Goal: Task Accomplishment & Management: Manage account settings

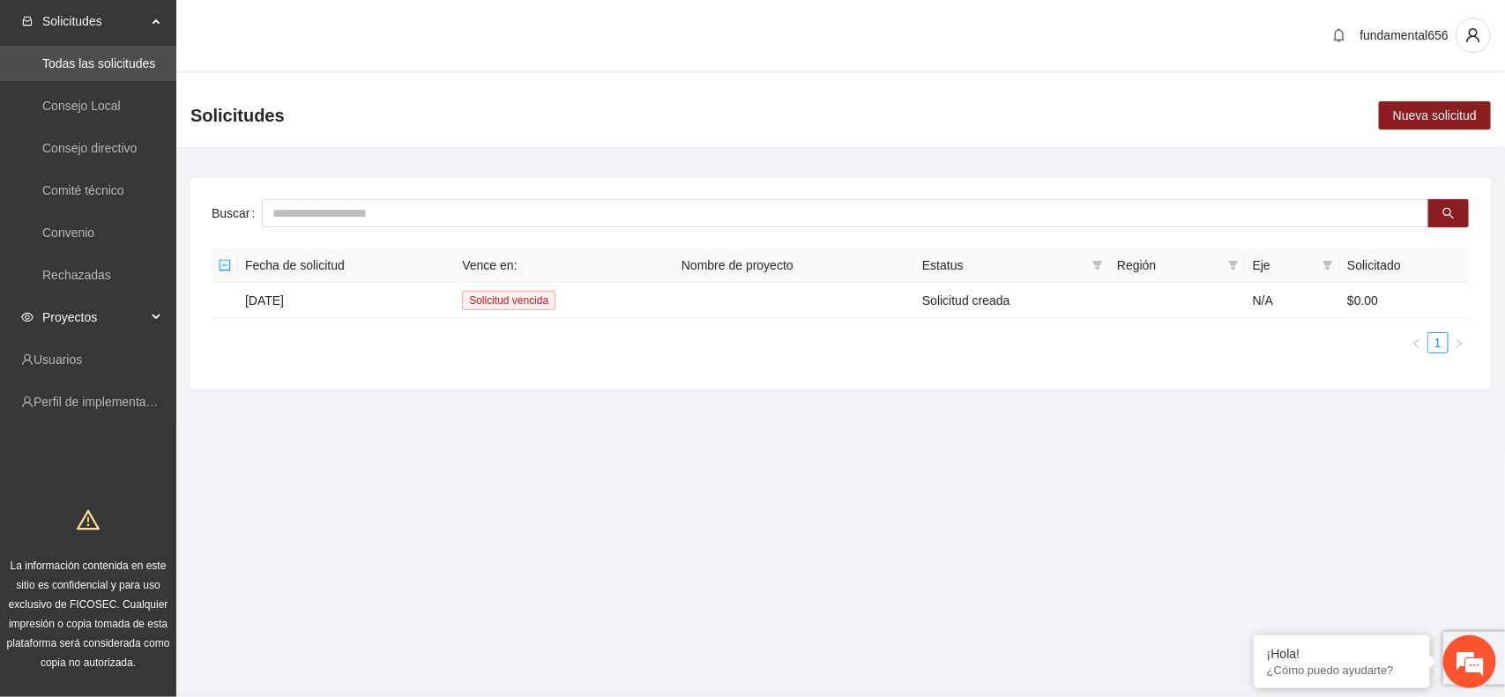
click at [159, 316] on div "Proyectos" at bounding box center [88, 317] width 176 height 35
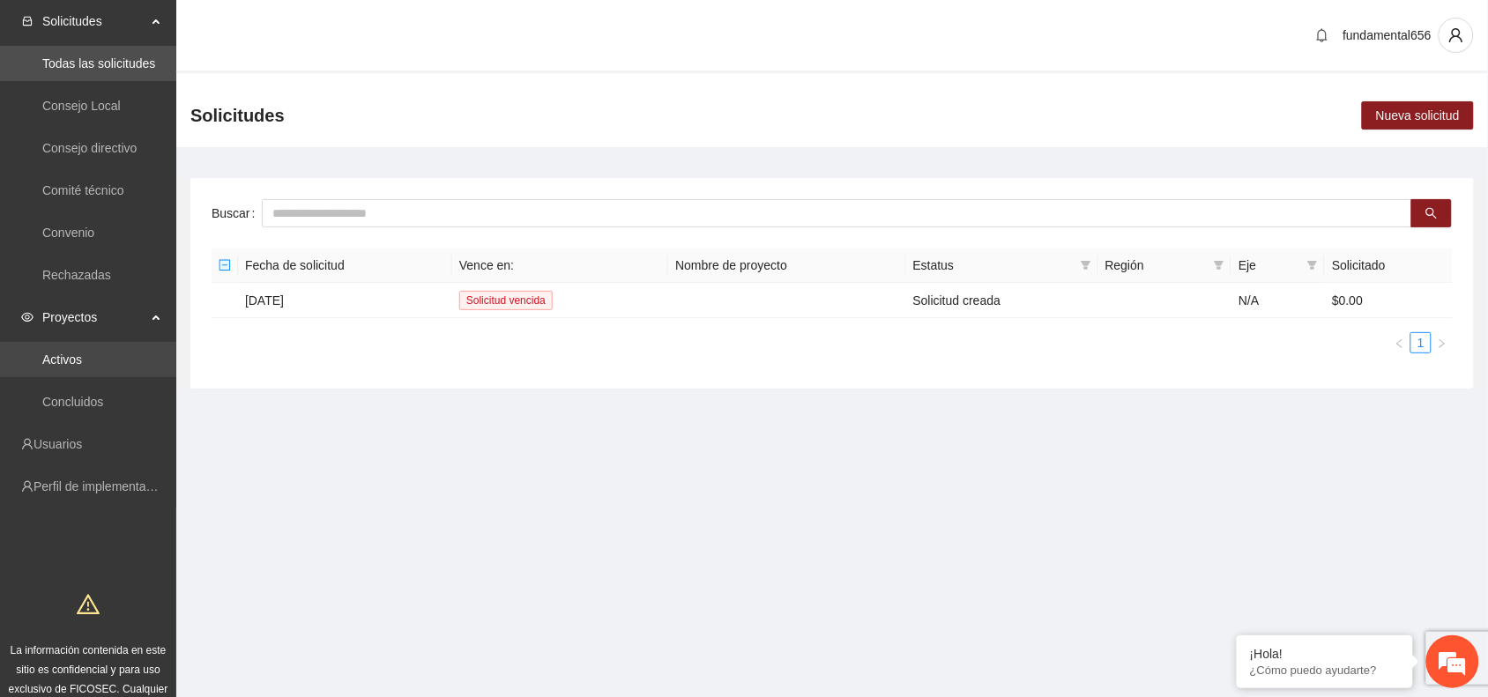
click at [79, 366] on link "Activos" at bounding box center [62, 360] width 40 height 14
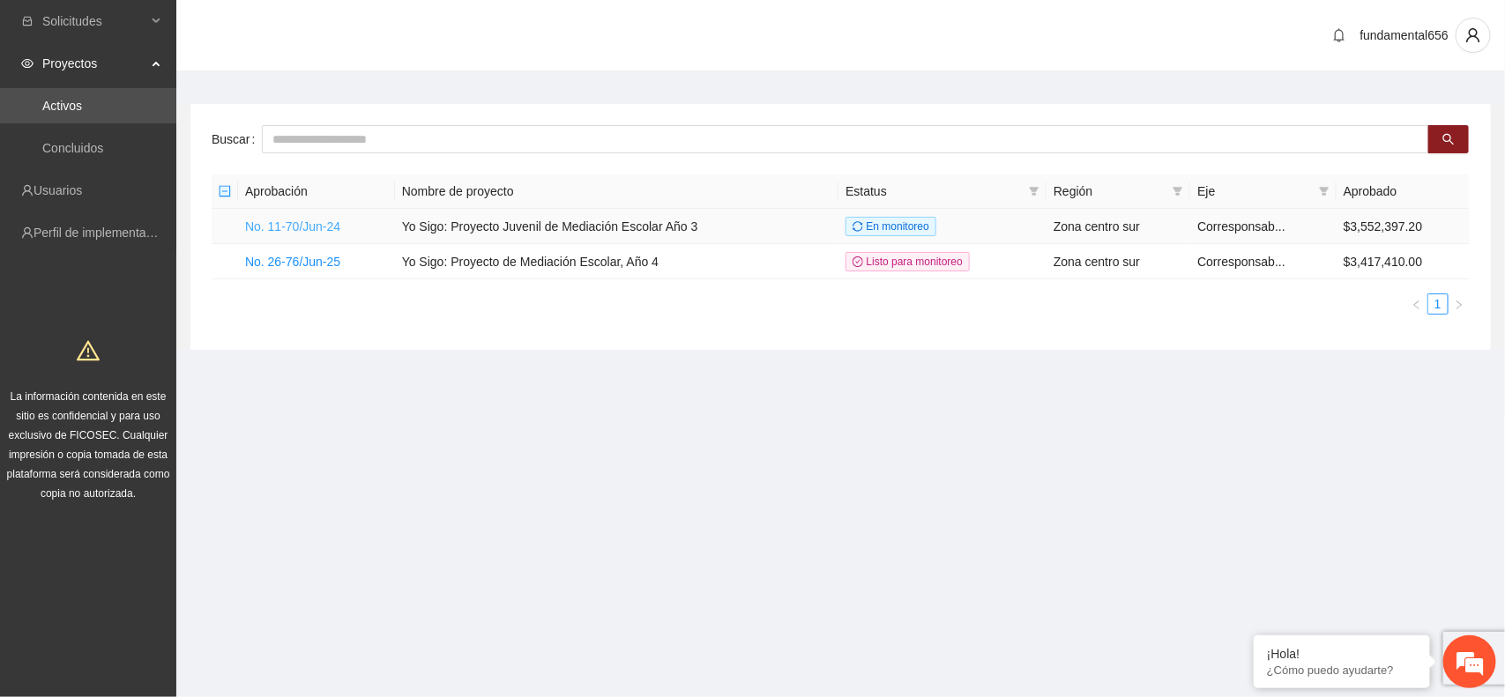
click at [317, 221] on link "No. 11-70/Jun-24" at bounding box center [292, 227] width 95 height 14
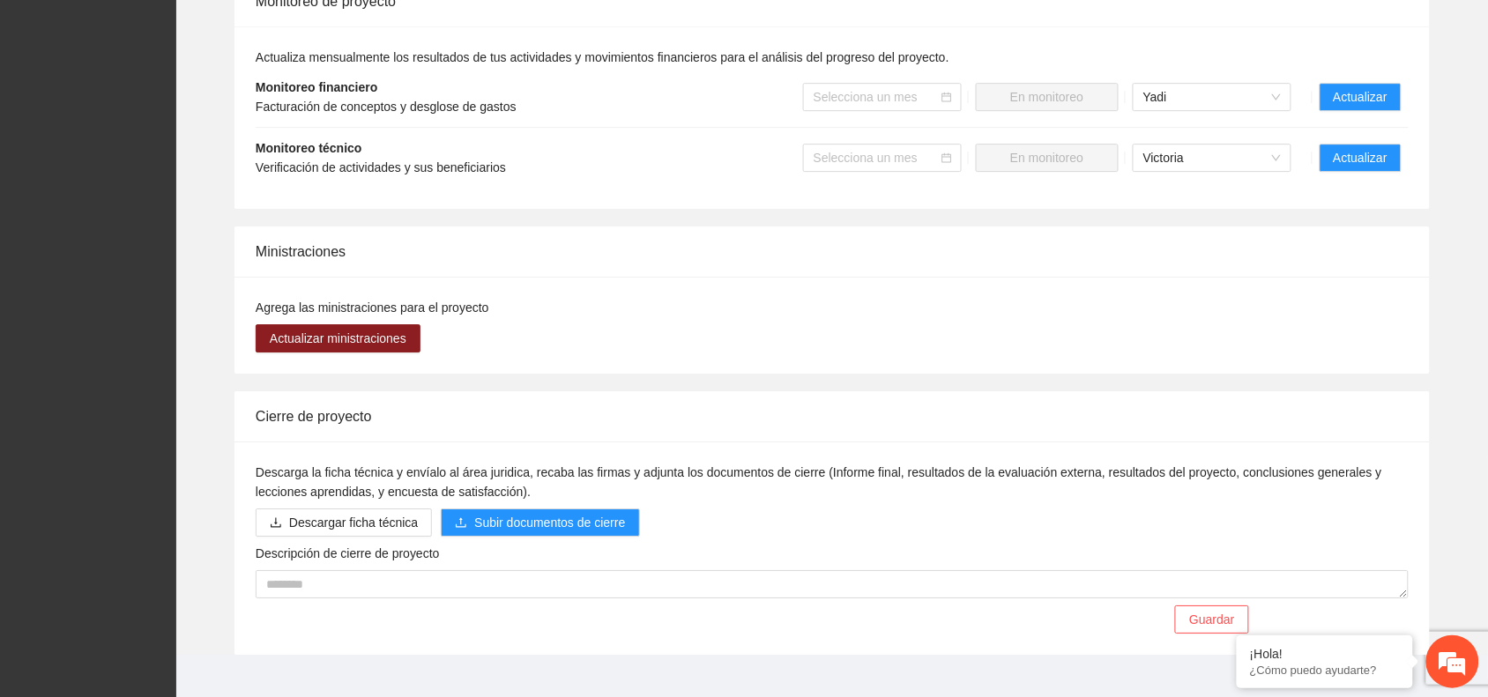
scroll to position [1570, 0]
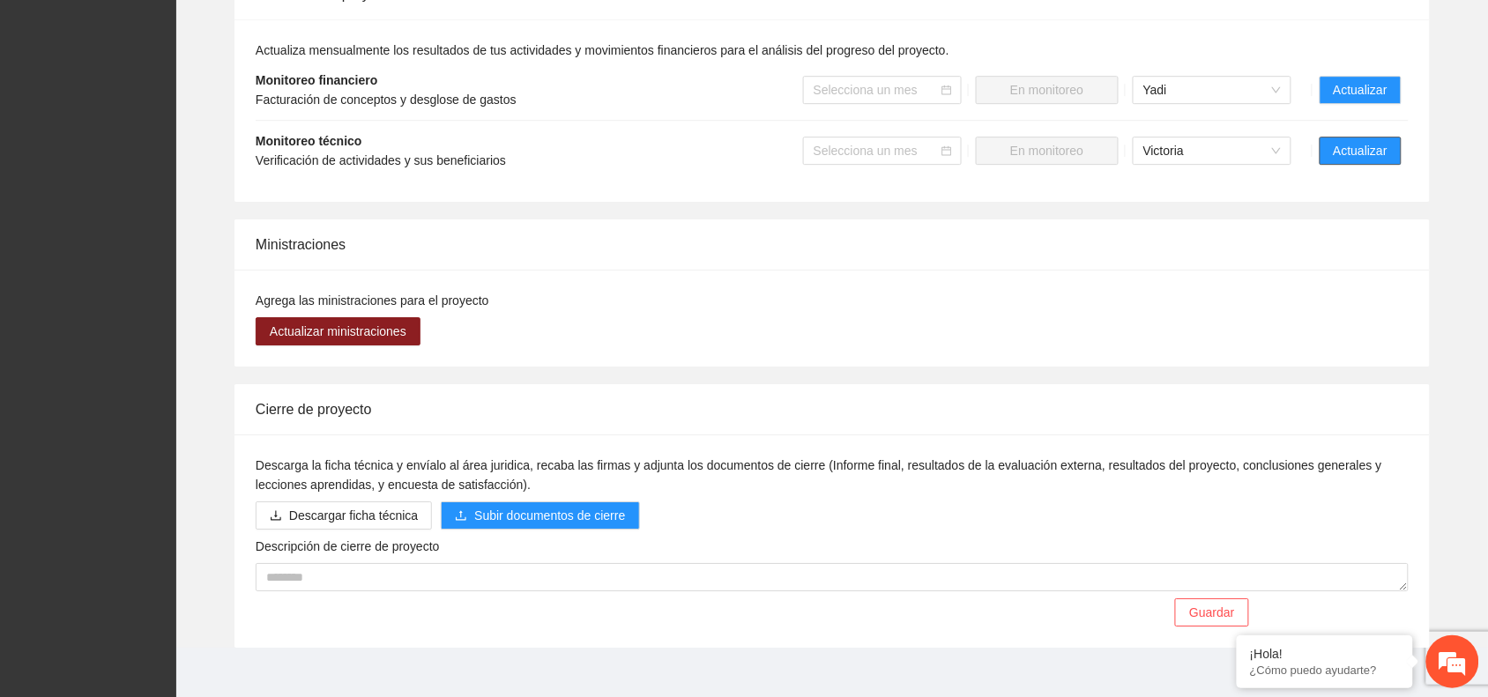
click at [1333, 137] on button "Actualizar" at bounding box center [1361, 151] width 82 height 28
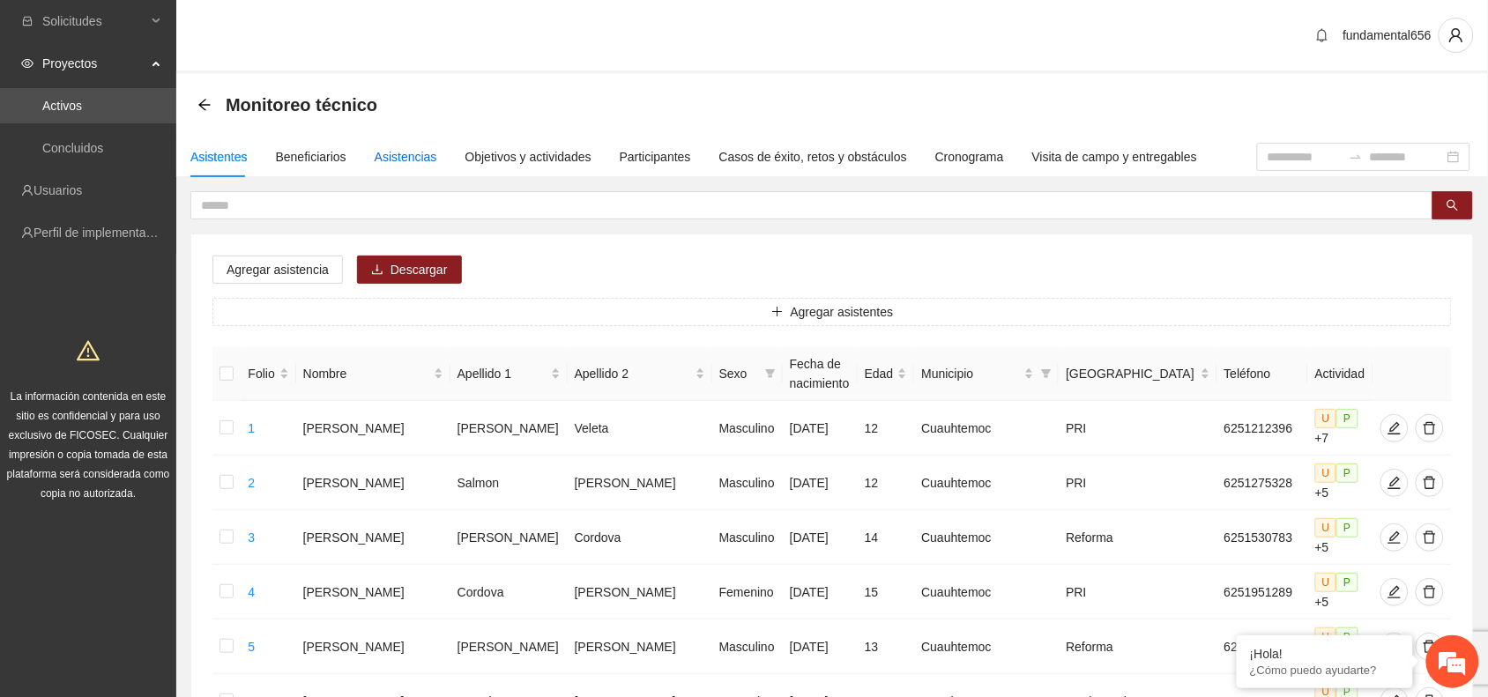
click at [393, 152] on div "Asistencias" at bounding box center [406, 156] width 63 height 19
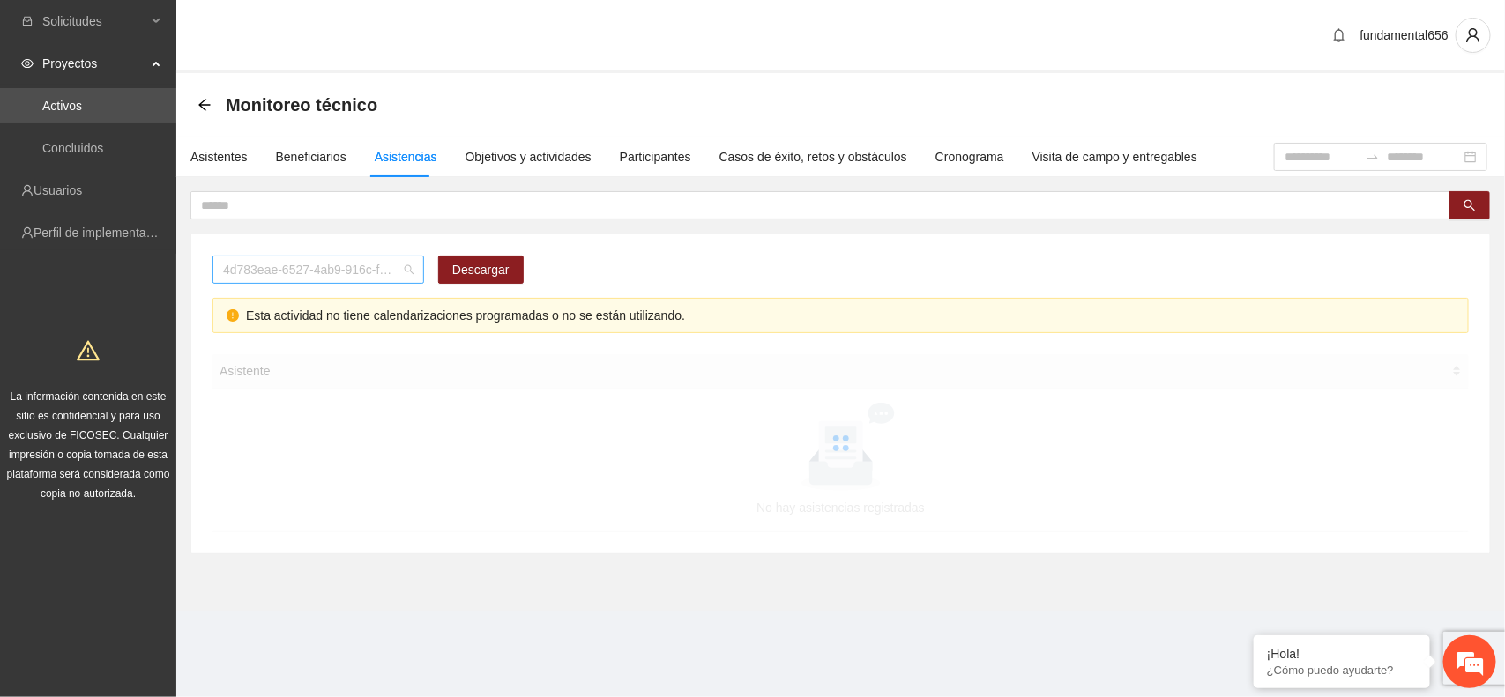
click at [336, 274] on span "4d783eae-6527-4ab9-916c-f8dc34adc09c" at bounding box center [318, 270] width 190 height 26
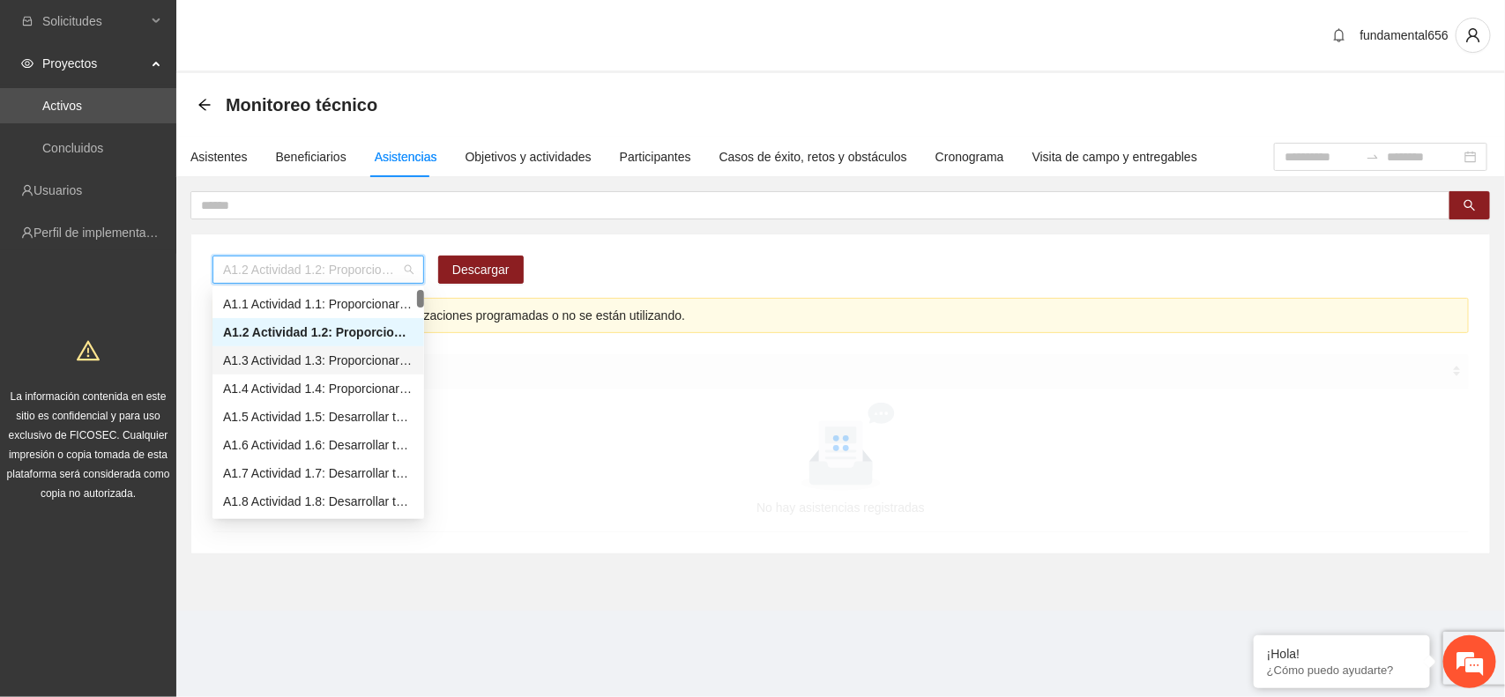
click at [304, 363] on div "A1.3 Actividad 1.3: Proporcionar terapias cognitivo-conductuales de seguimiento…" at bounding box center [318, 360] width 190 height 19
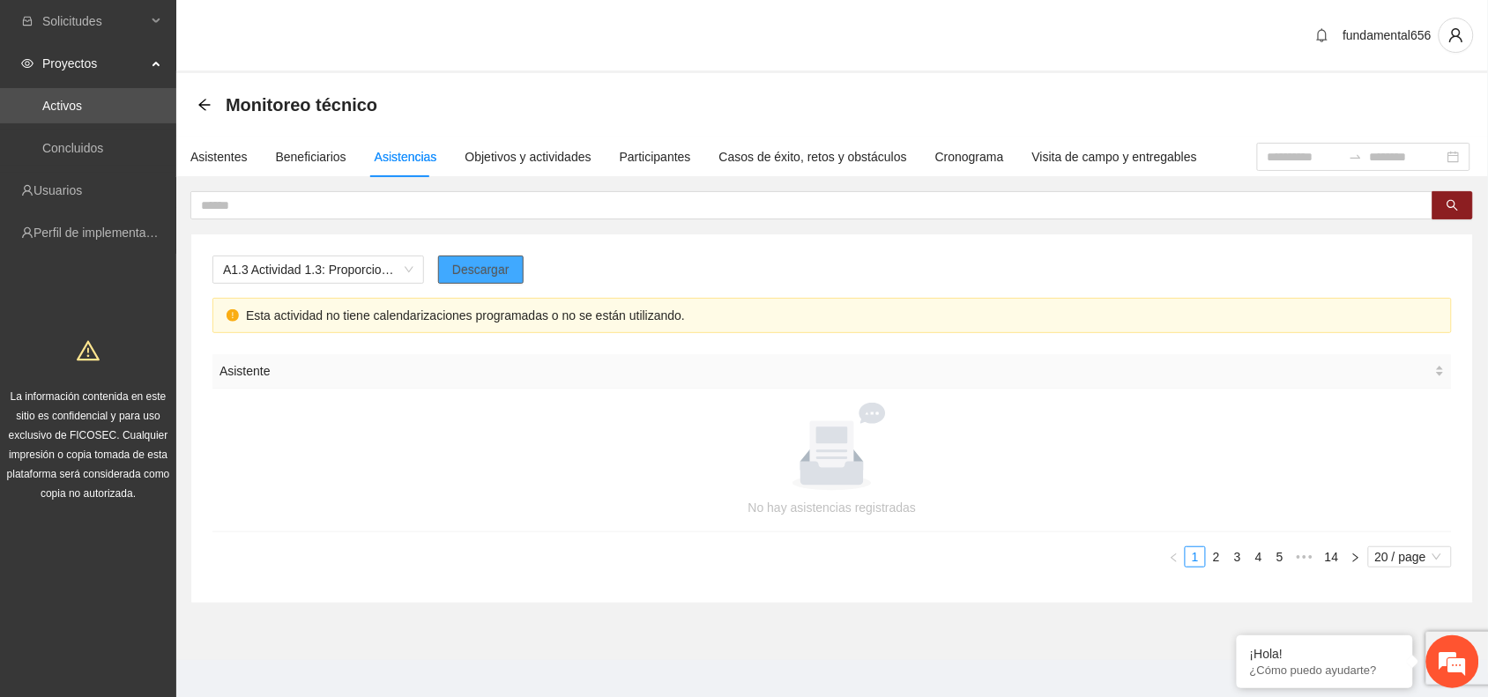
click at [479, 275] on span "Descargar" at bounding box center [480, 269] width 57 height 19
click at [369, 282] on span "A1.3 Actividad 1.3: Proporcionar terapias cognitivo-conductuales de seguimiento…" at bounding box center [318, 270] width 190 height 26
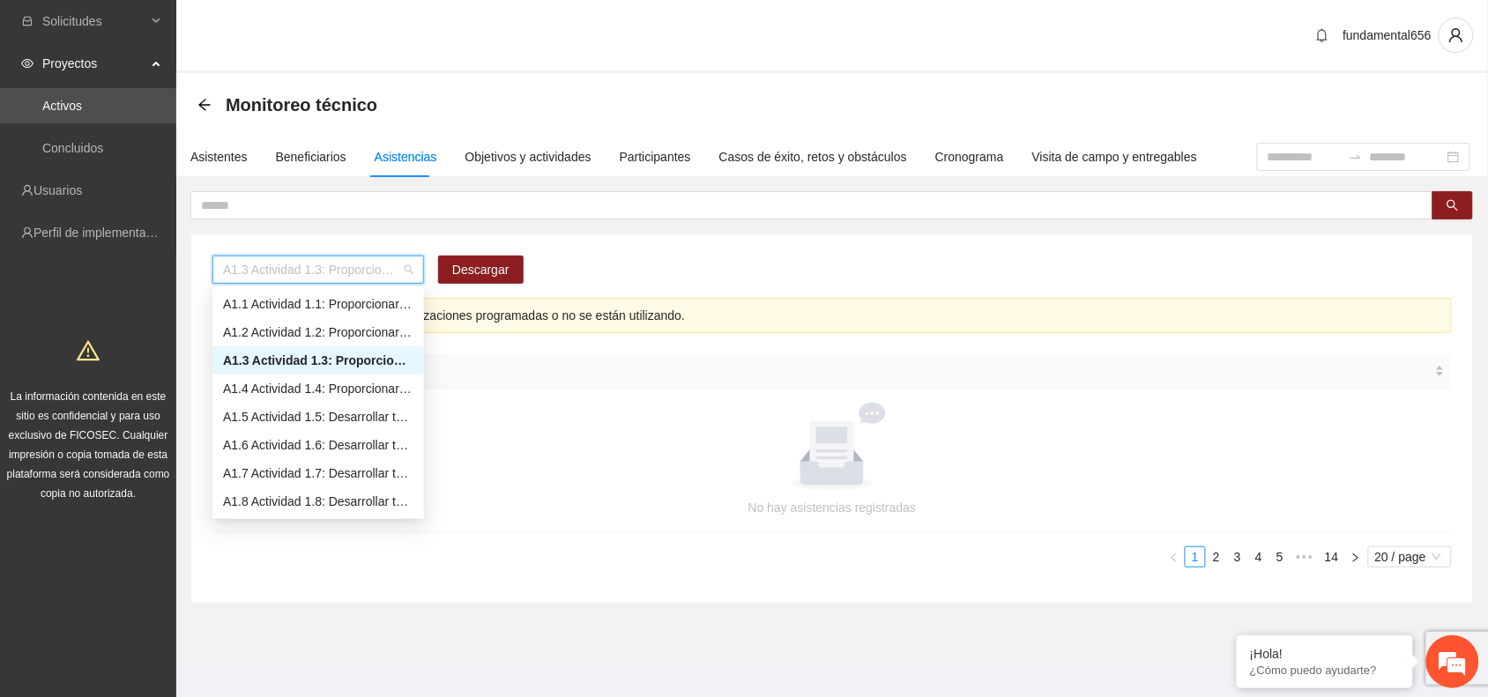
click at [296, 360] on div "A1.3 Actividad 1.3: Proporcionar terapias cognitivo-conductuales de seguimiento…" at bounding box center [318, 360] width 190 height 19
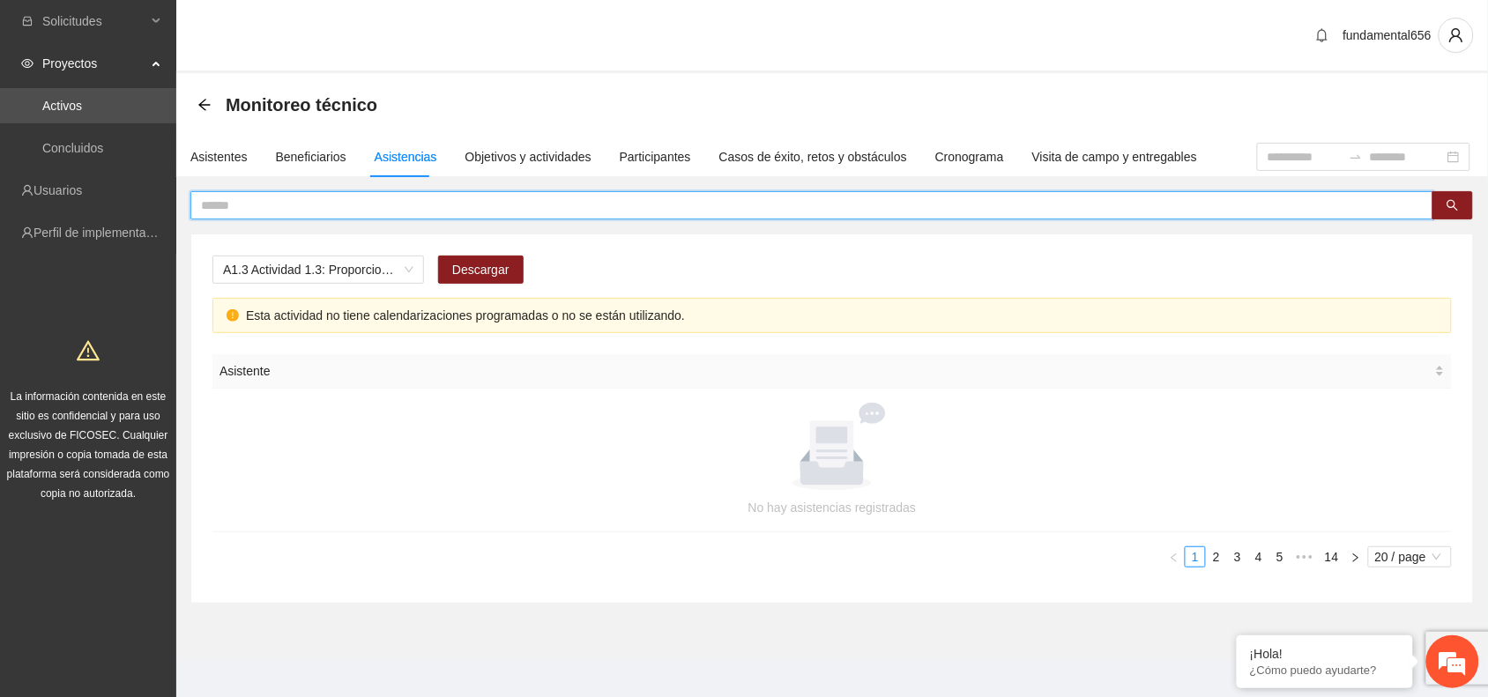
click at [219, 207] on input "text" at bounding box center [805, 205] width 1208 height 19
click at [1435, 205] on button "button" at bounding box center [1453, 205] width 41 height 28
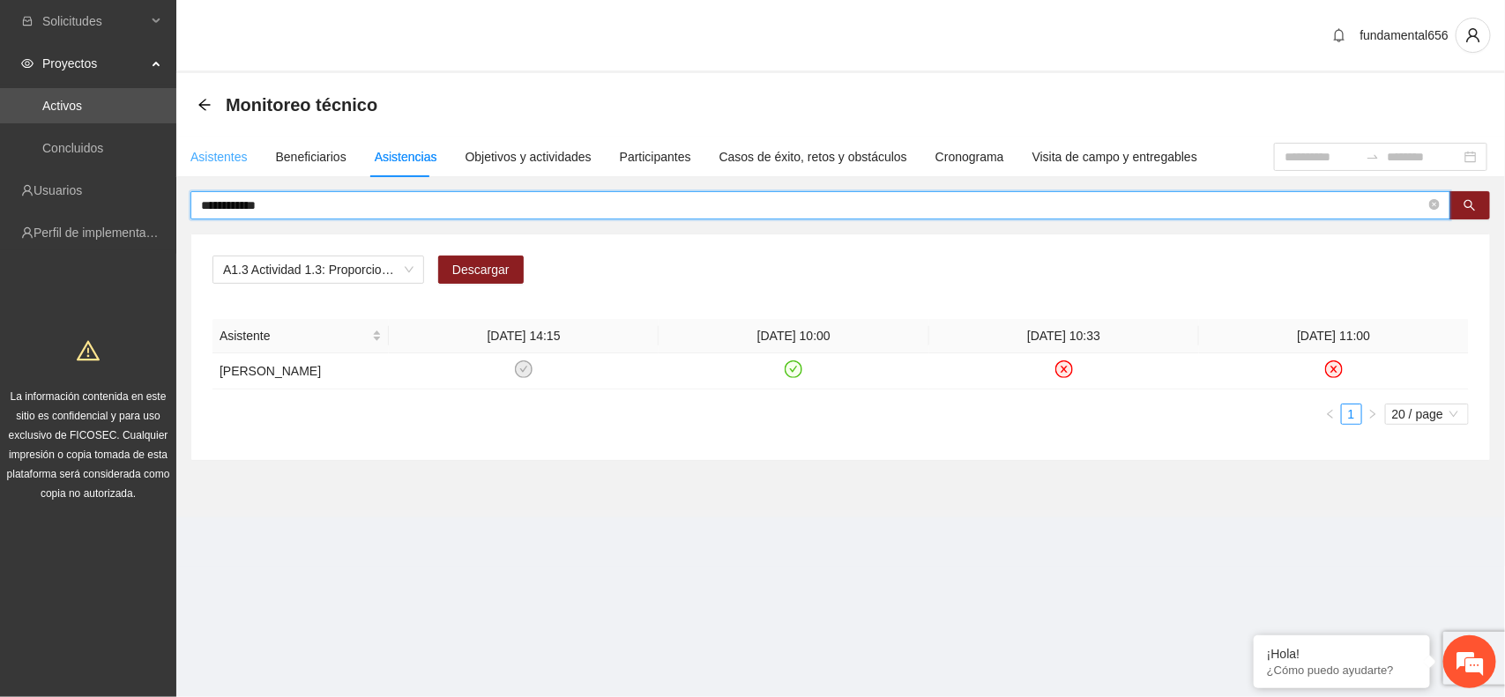
type input "**********"
click at [213, 157] on div "Asistentes" at bounding box center [218, 156] width 57 height 19
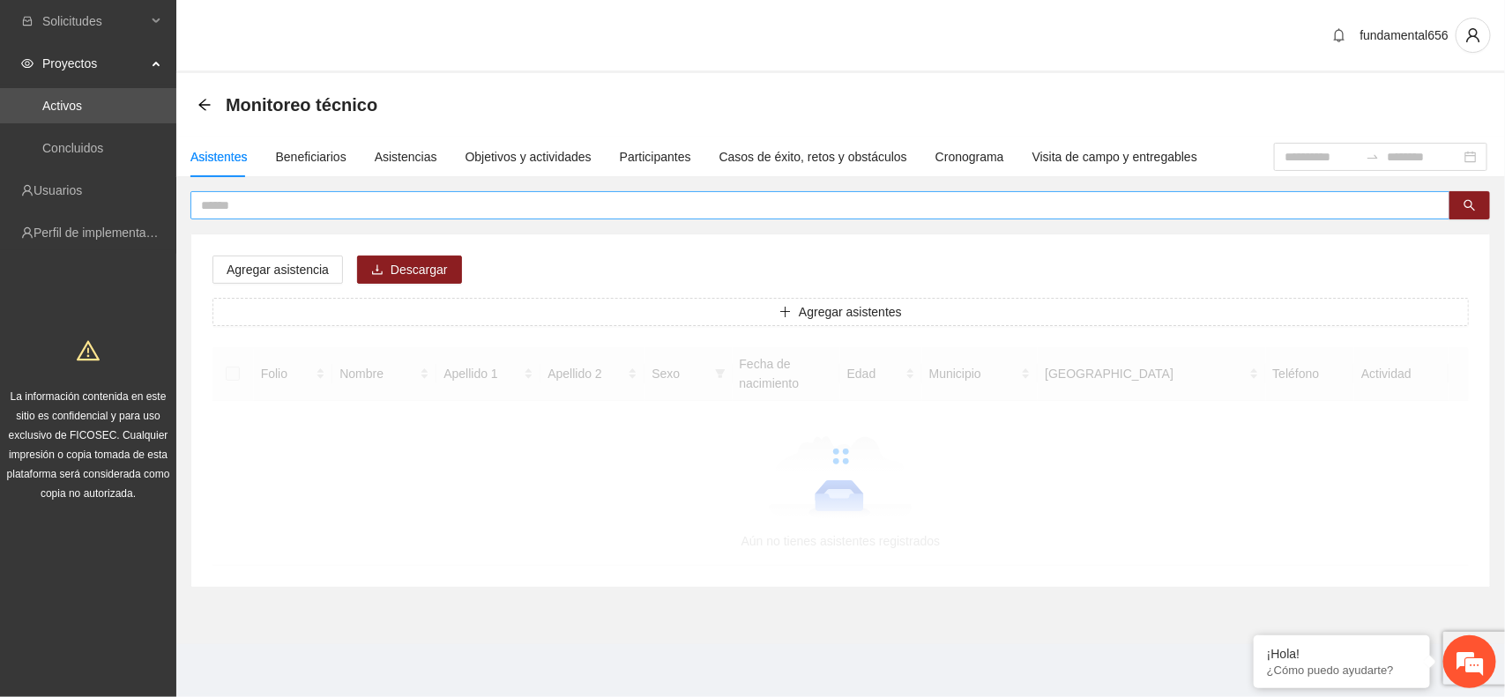
click at [230, 204] on input "text" at bounding box center [813, 205] width 1225 height 19
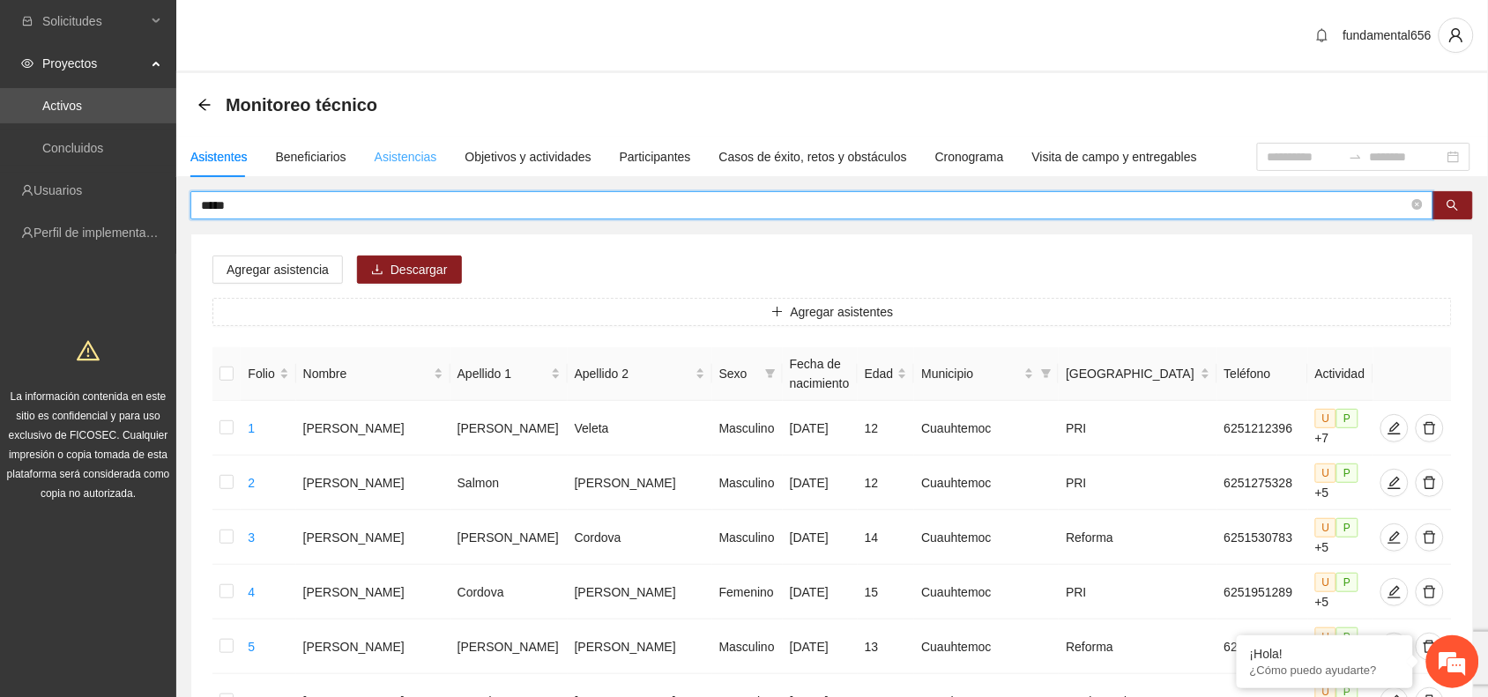
type input "****"
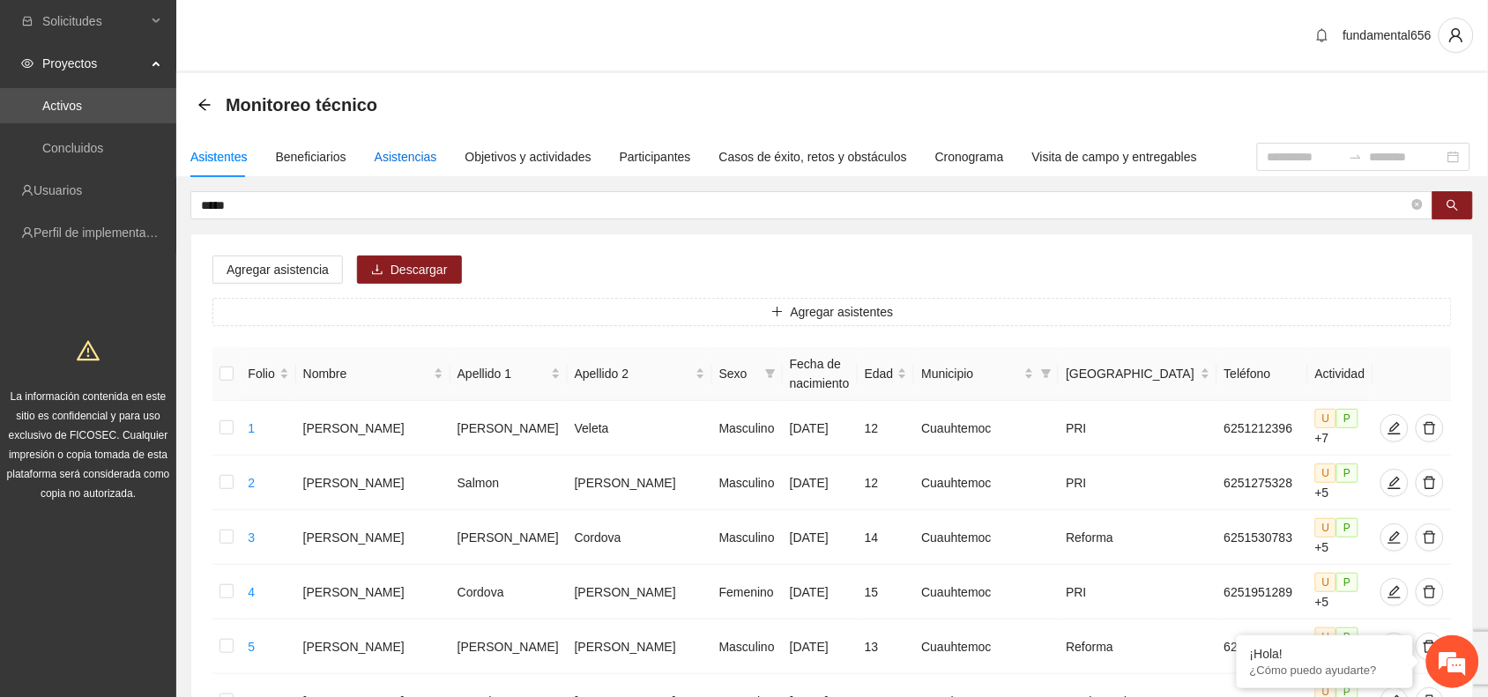
click at [392, 151] on div "Asistencias" at bounding box center [406, 156] width 63 height 19
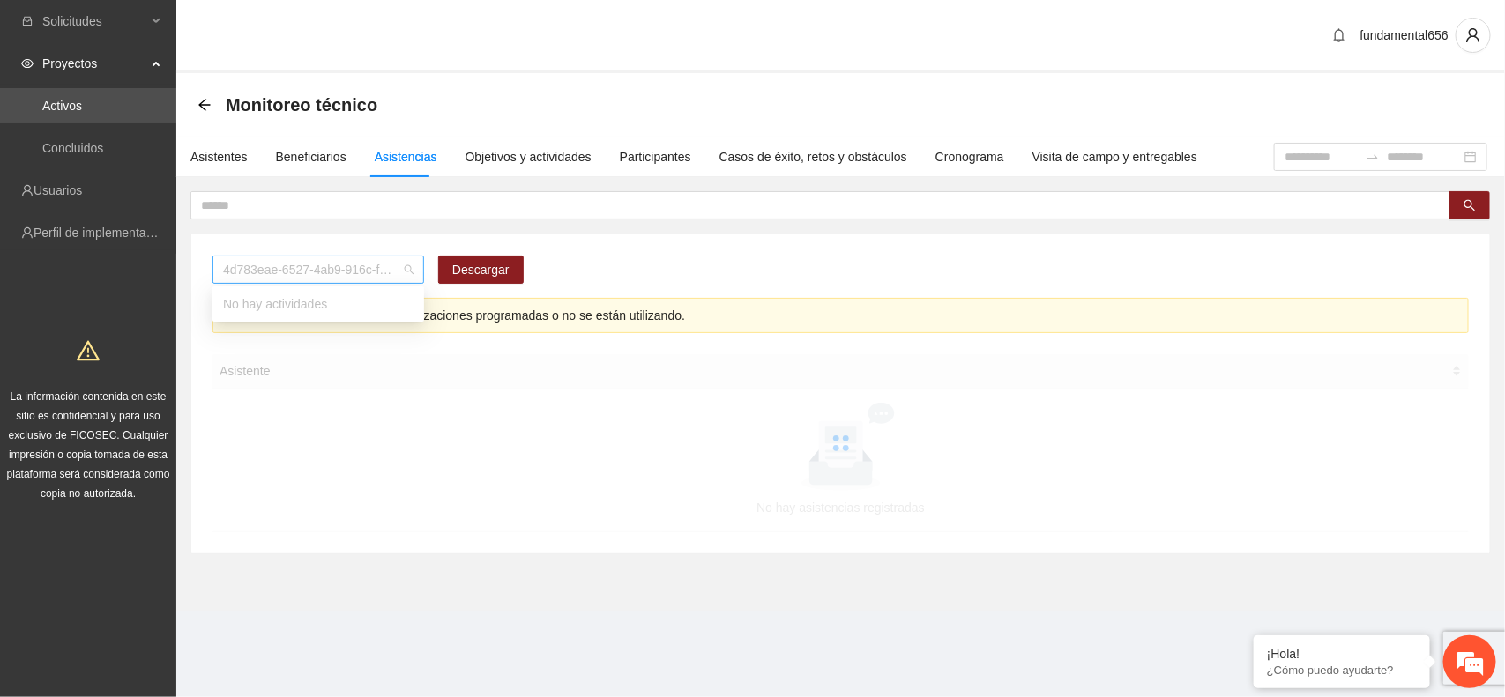
click at [322, 274] on span "4d783eae-6527-4ab9-916c-f8dc34adc09c" at bounding box center [318, 270] width 190 height 26
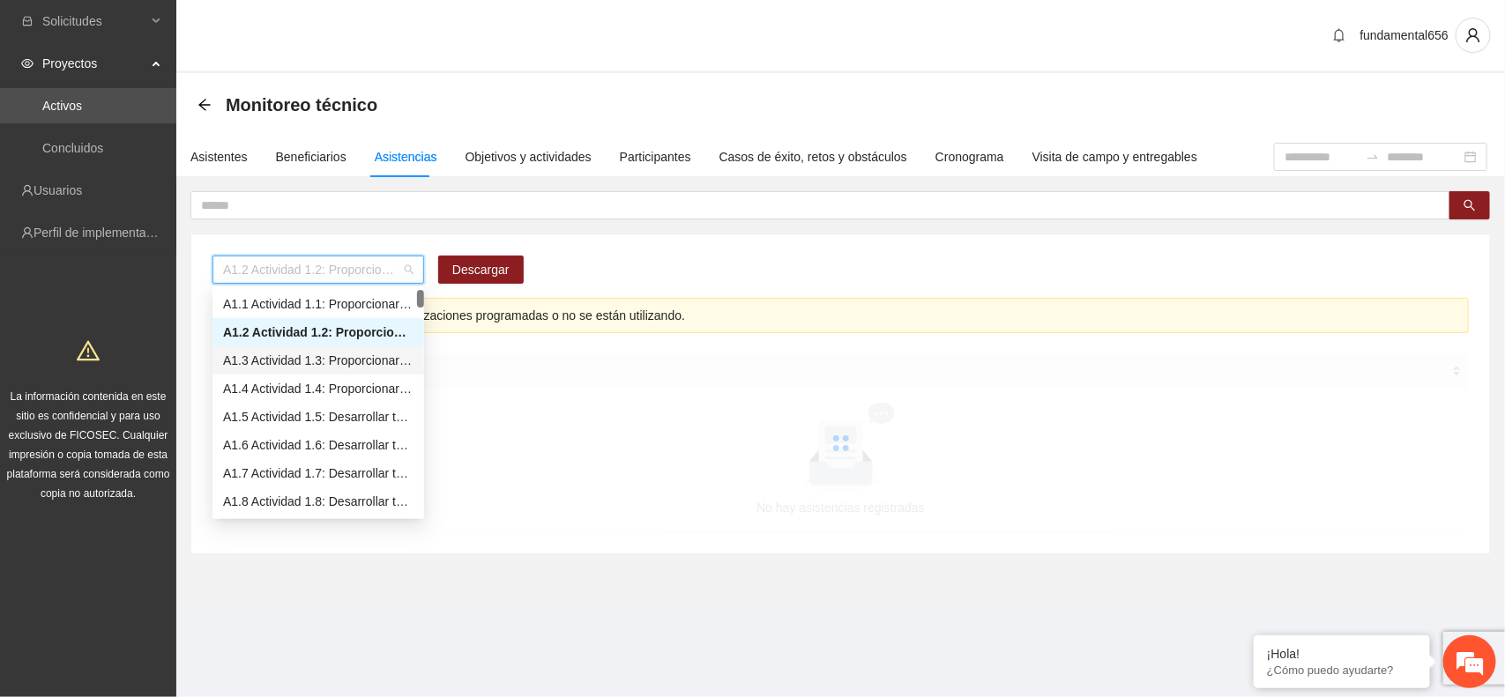
click at [328, 358] on div "A1.3 Actividad 1.3: Proporcionar terapias cognitivo-conductuales de seguimiento…" at bounding box center [318, 360] width 190 height 19
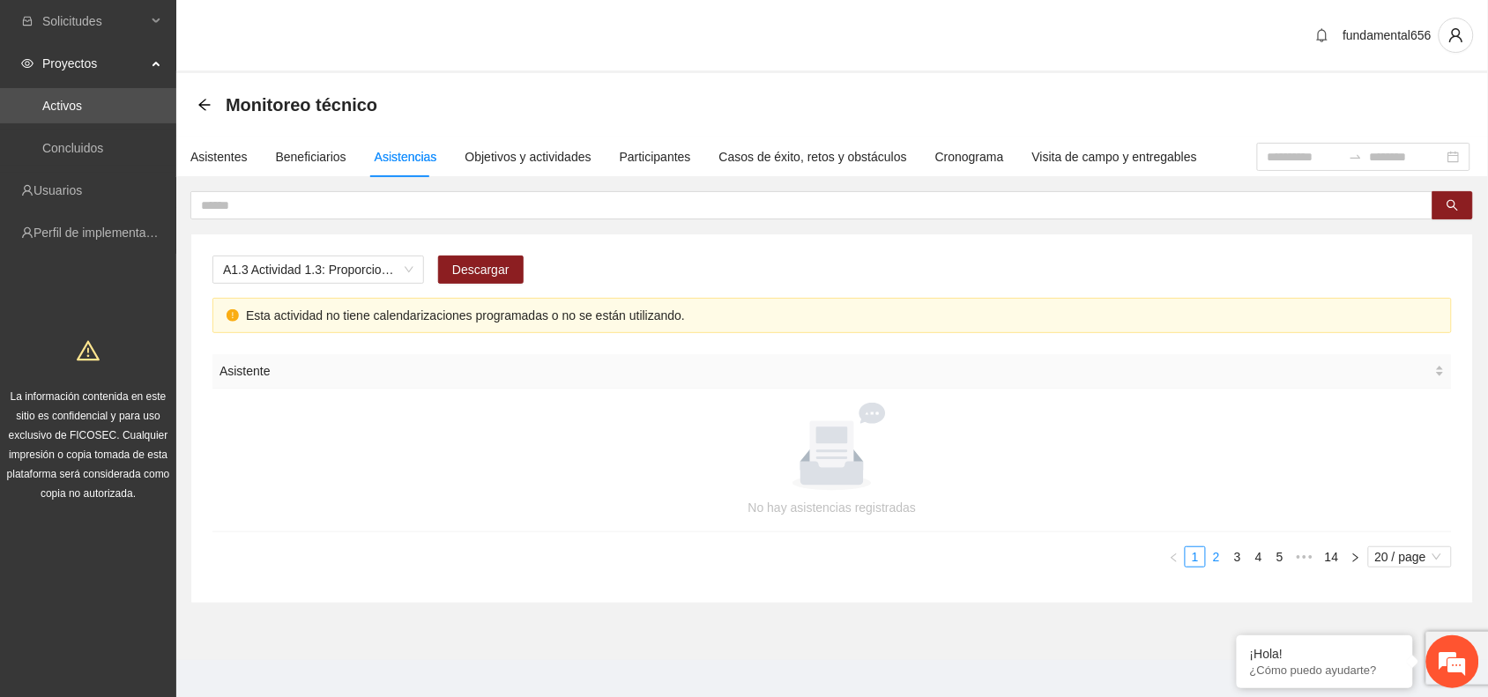
click at [1223, 557] on link "2" at bounding box center [1216, 557] width 19 height 19
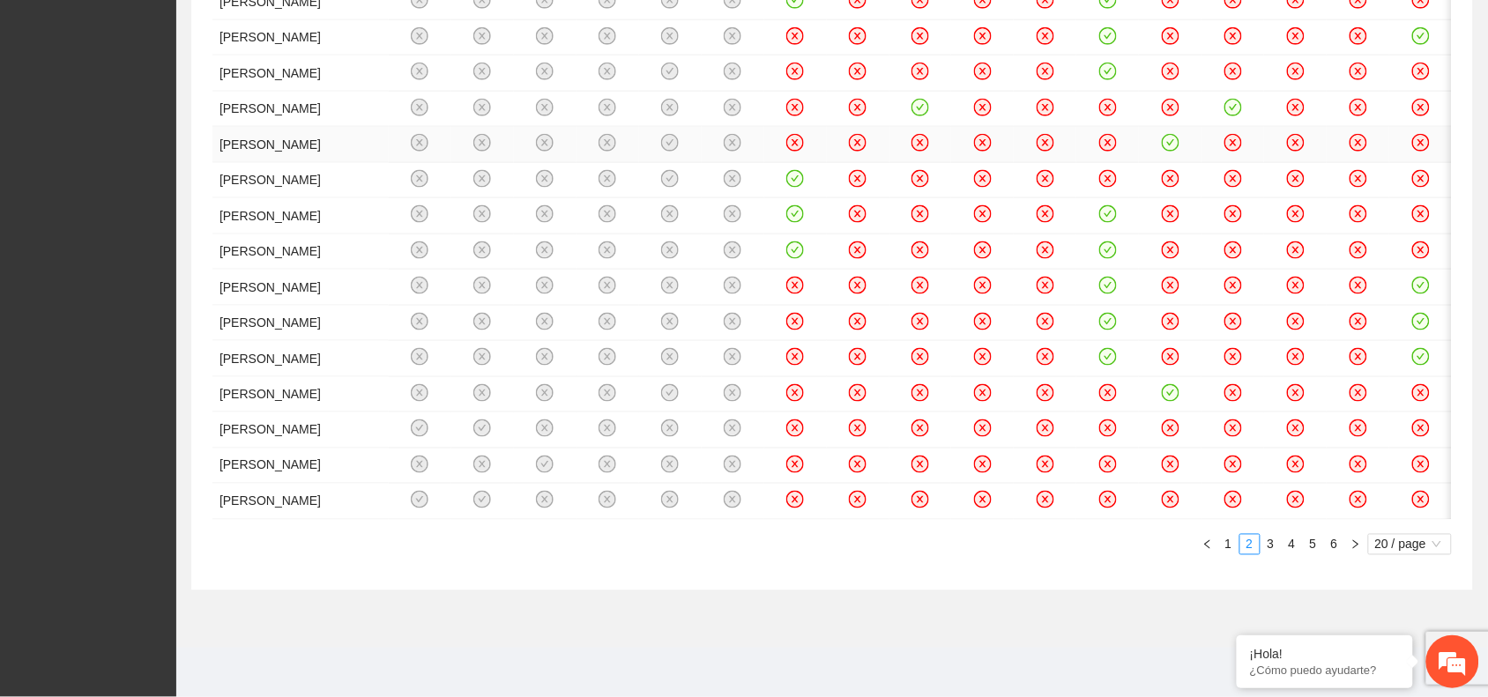
scroll to position [772, 0]
click at [928, 186] on icon "close-circle" at bounding box center [920, 178] width 15 height 15
click at [578, 128] on td at bounding box center [608, 110] width 63 height 36
click at [1274, 555] on link "3" at bounding box center [1271, 544] width 19 height 19
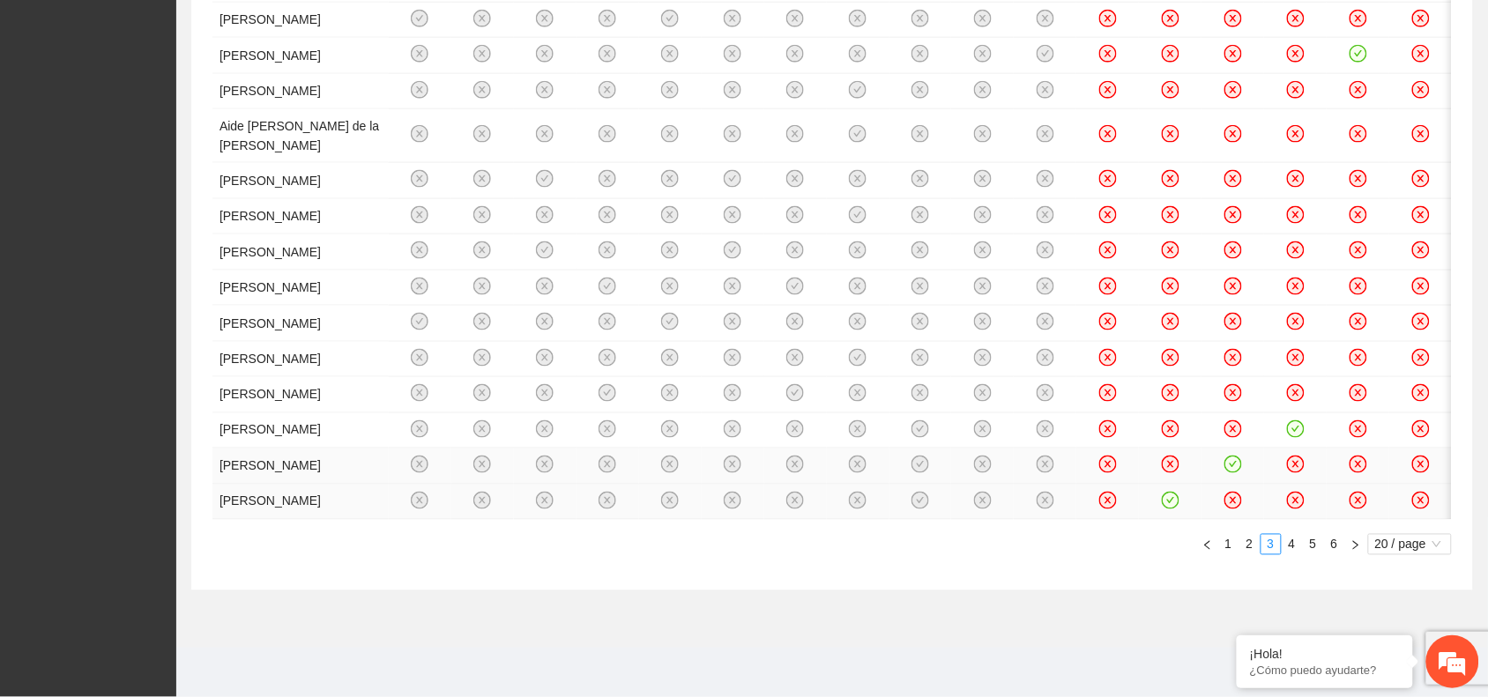
scroll to position [1570, 0]
click at [1294, 547] on link "4" at bounding box center [1292, 544] width 19 height 19
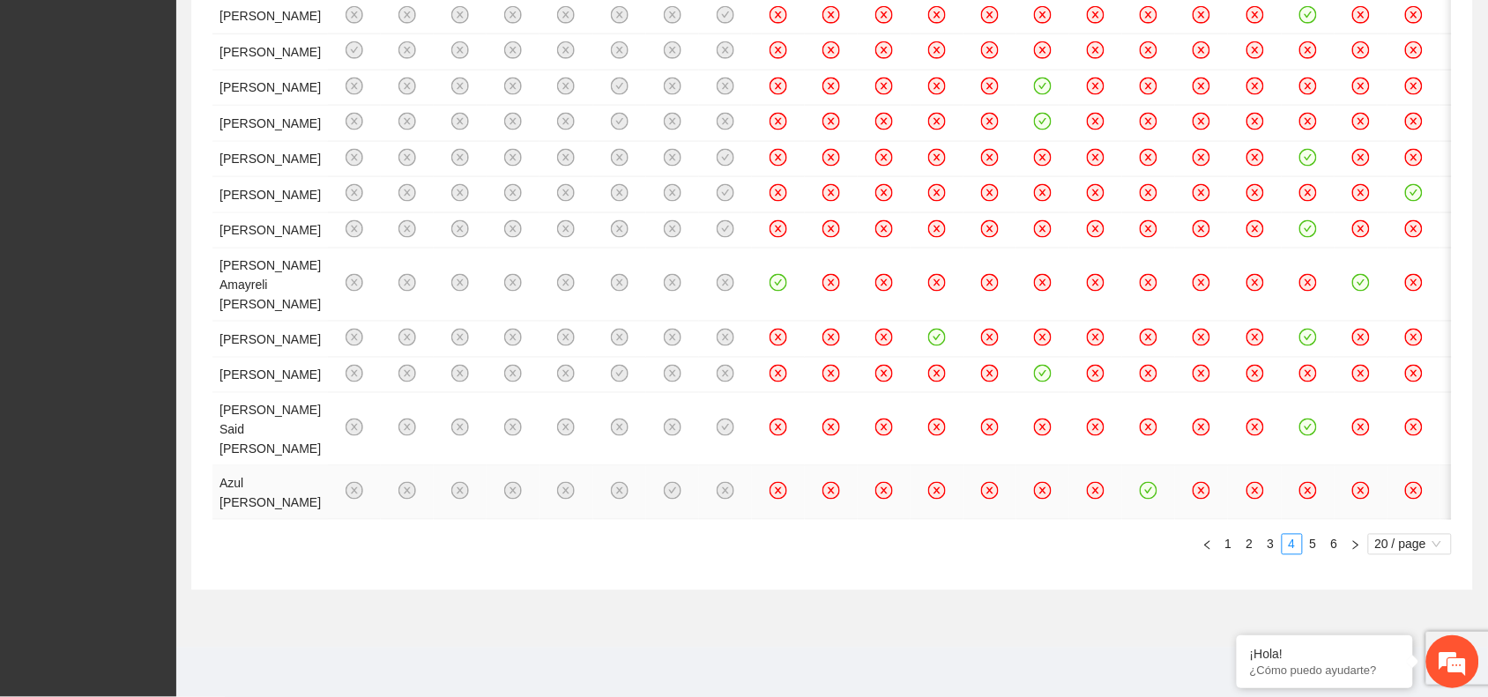
scroll to position [1607, 0]
click at [1315, 545] on link "5" at bounding box center [1313, 544] width 19 height 19
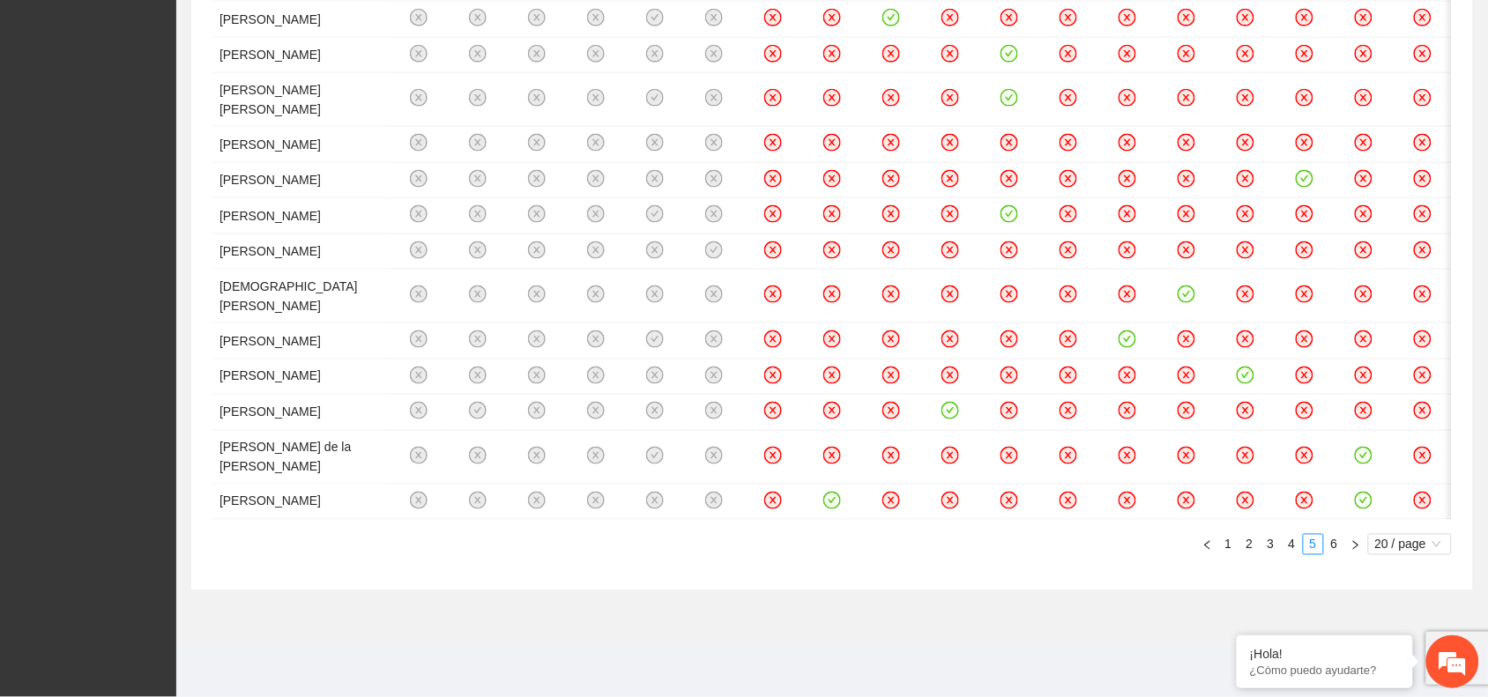
click at [930, 591] on div "A1.3 Actividad 1.3: Proporcionar terapias cognitivo-conductuales de seguimiento…" at bounding box center [832, 92] width 1282 height 995
click at [1356, 383] on icon "close-circle" at bounding box center [1363, 375] width 15 height 15
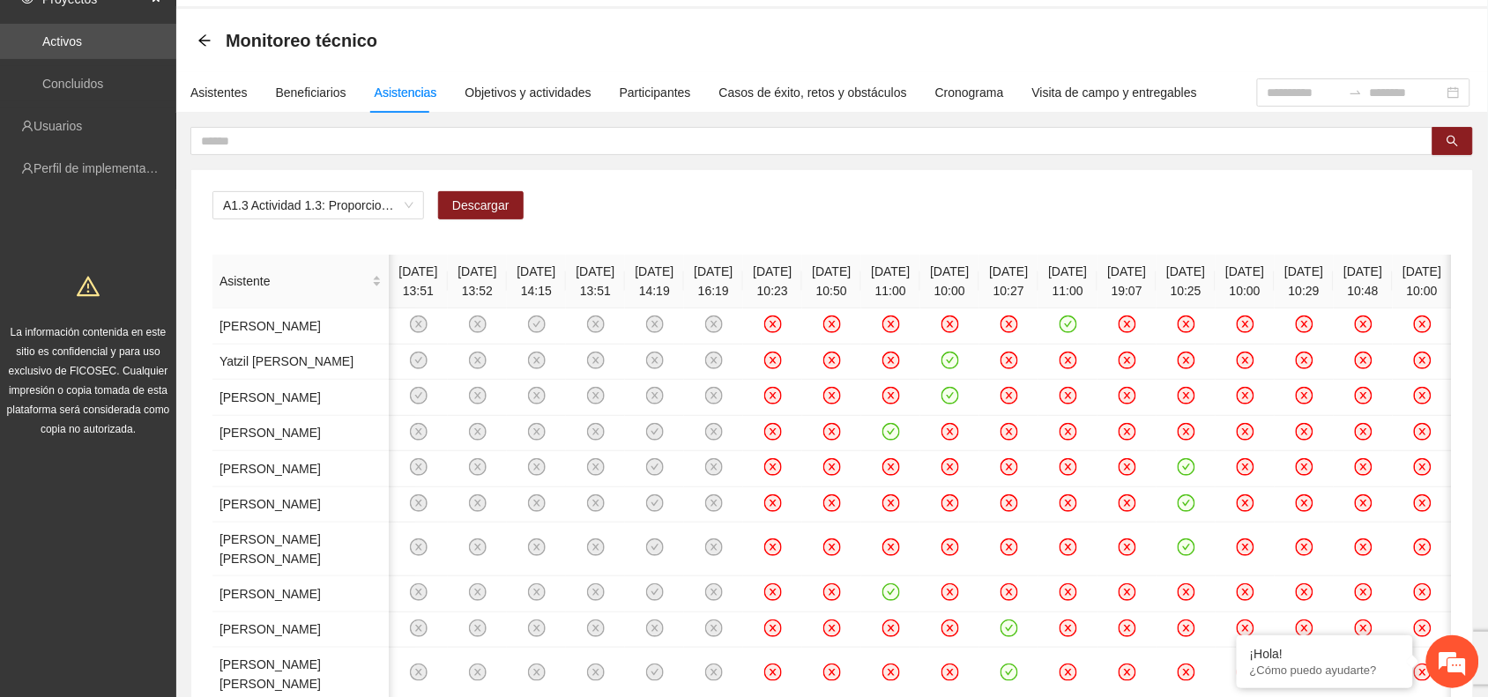
scroll to position [0, 0]
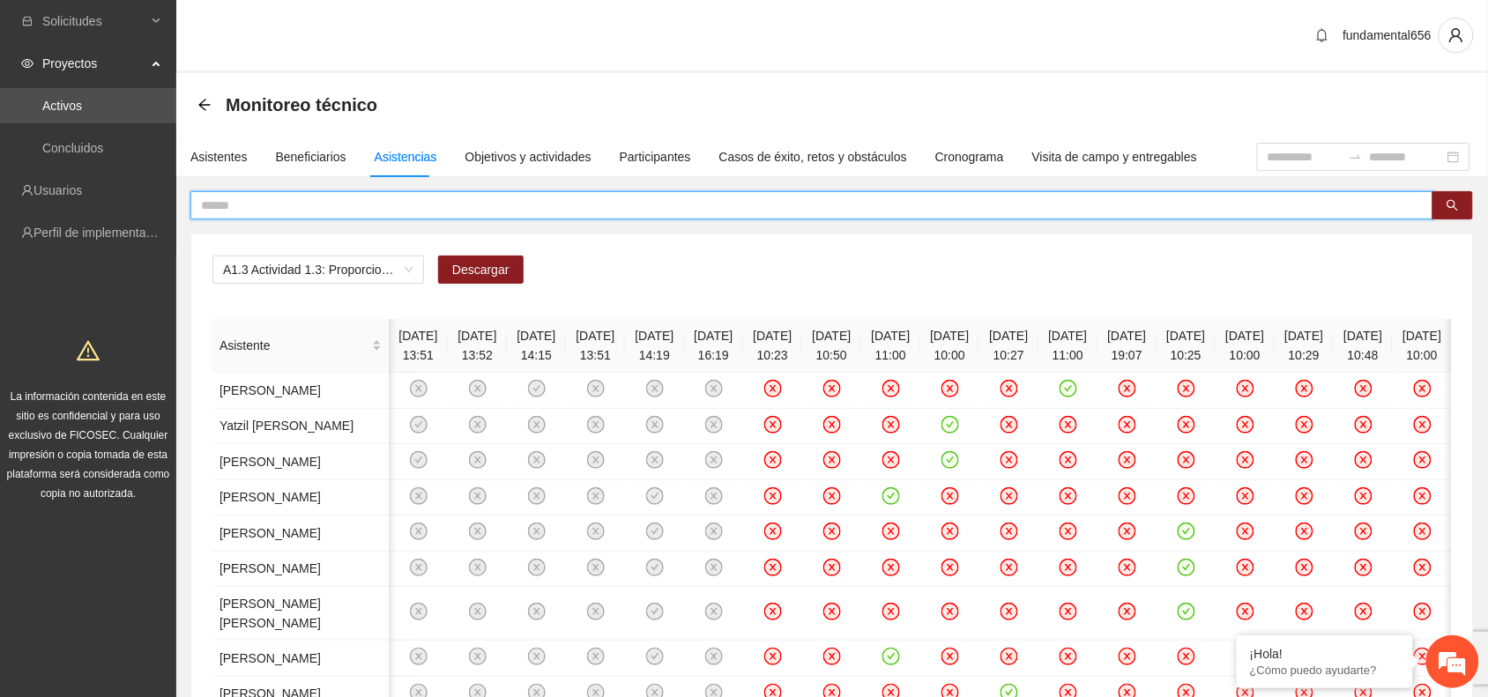
click at [300, 204] on input "text" at bounding box center [805, 205] width 1208 height 19
click at [1461, 209] on button "button" at bounding box center [1453, 205] width 41 height 28
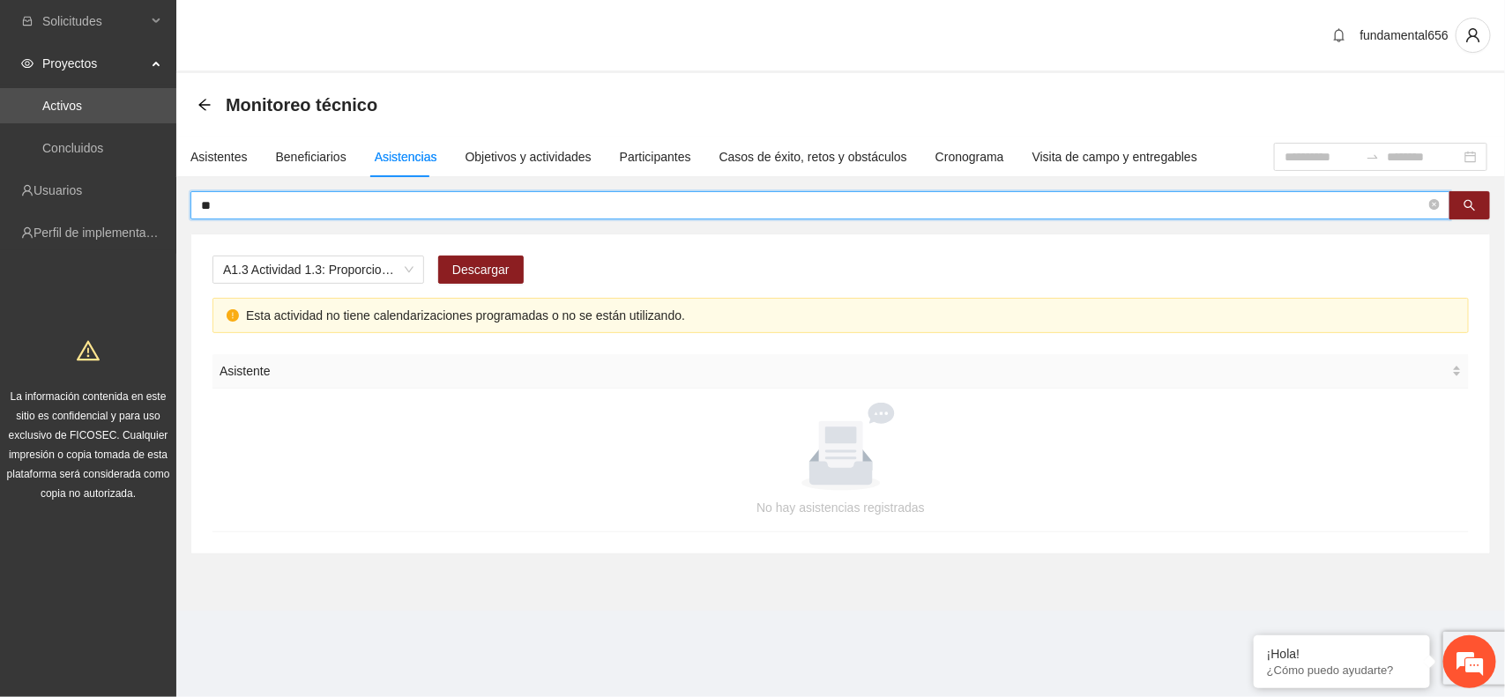
type input "*"
click at [1479, 196] on button "button" at bounding box center [1470, 205] width 41 height 28
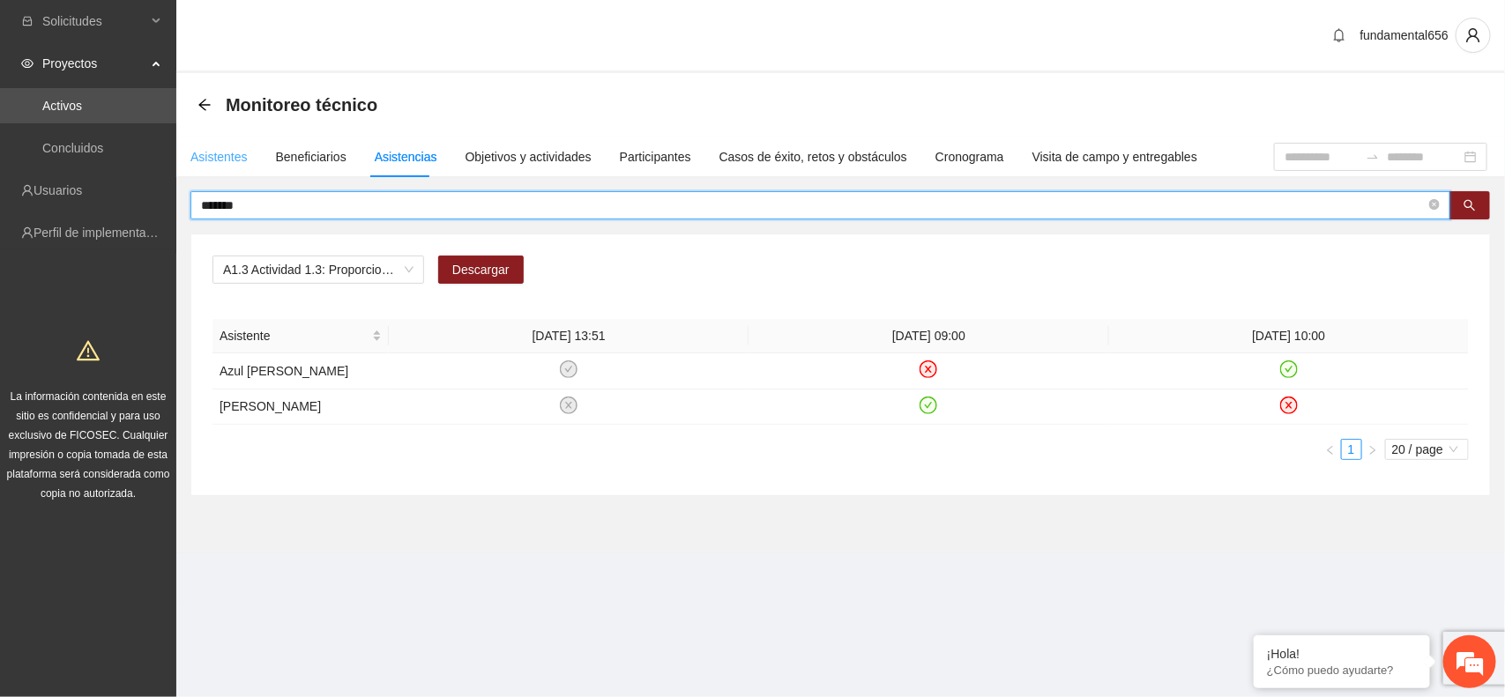
type input "*******"
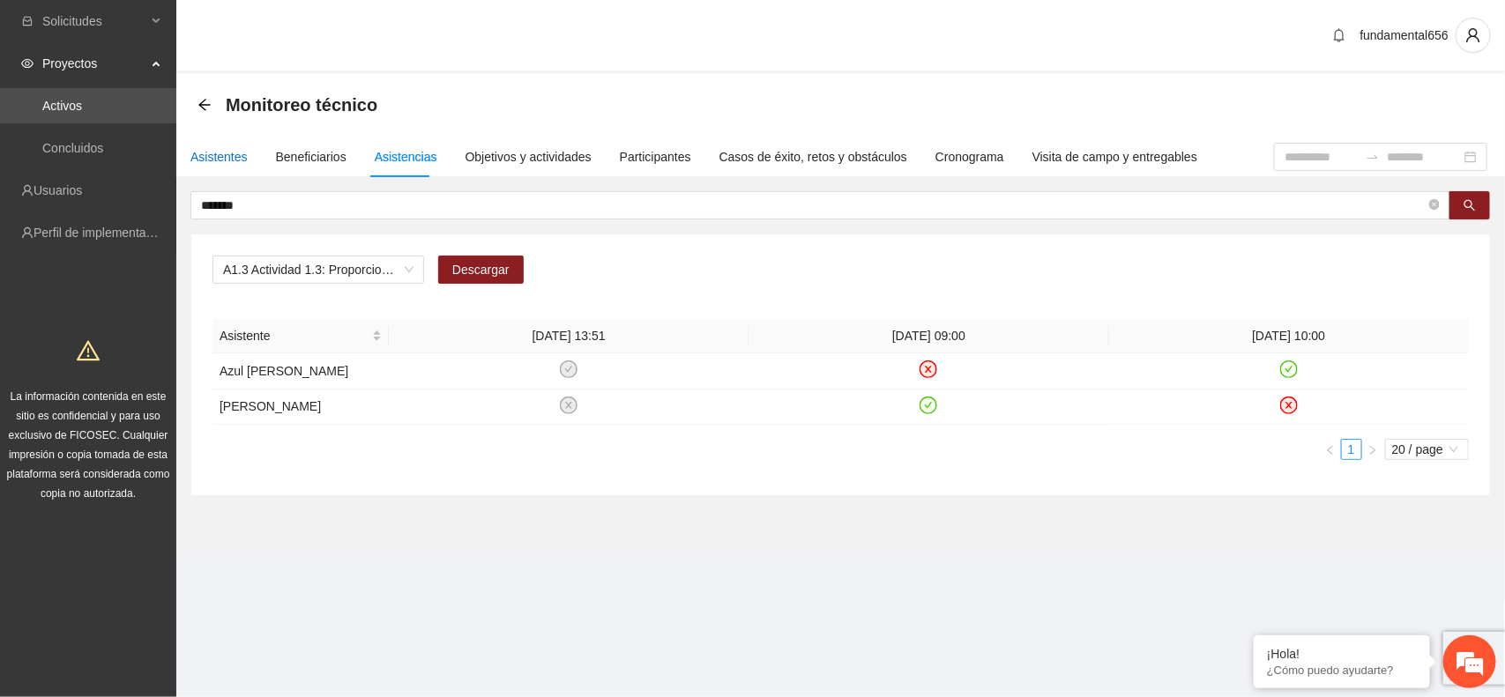
click at [218, 163] on div "Asistentes" at bounding box center [218, 156] width 57 height 19
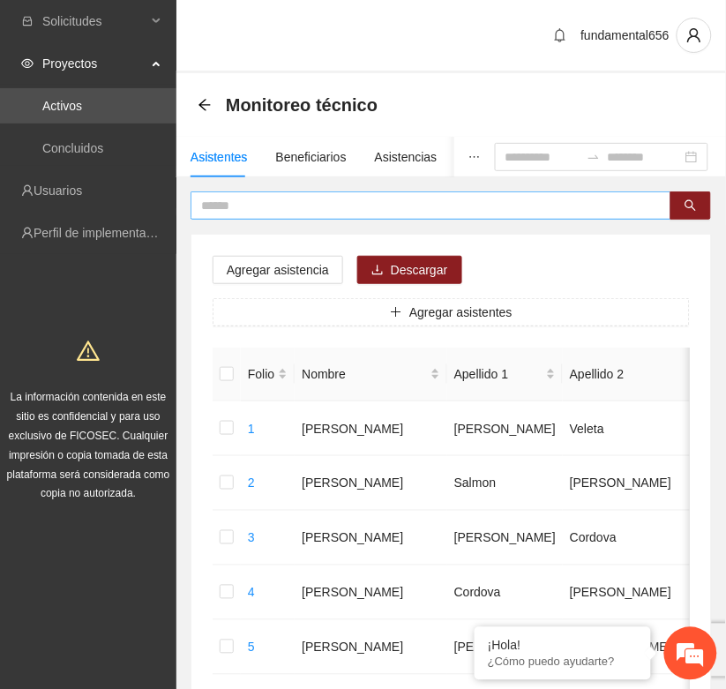
drag, startPoint x: 231, startPoint y: 207, endPoint x: 223, endPoint y: 201, distance: 10.1
click at [227, 203] on input "text" at bounding box center [423, 205] width 445 height 19
click at [693, 207] on icon "search" at bounding box center [690, 205] width 11 height 11
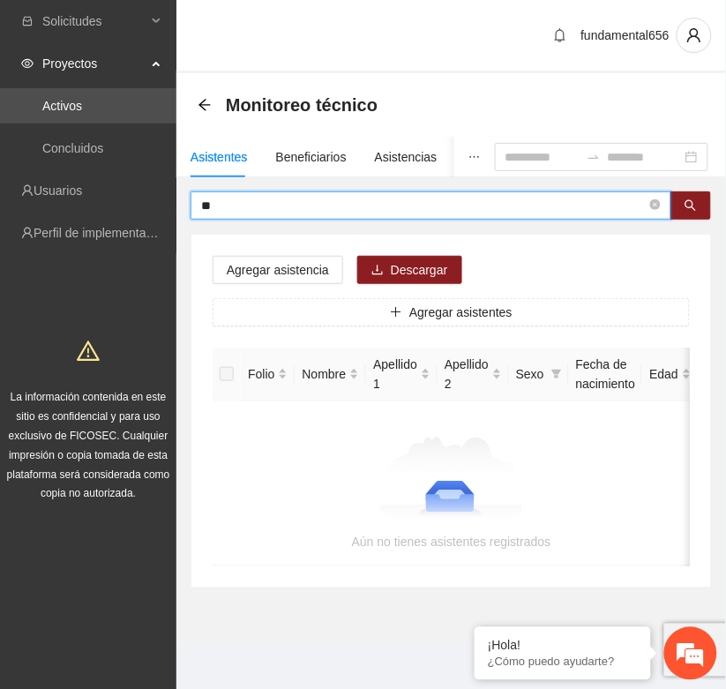
type input "*"
click at [682, 205] on button "button" at bounding box center [690, 205] width 41 height 28
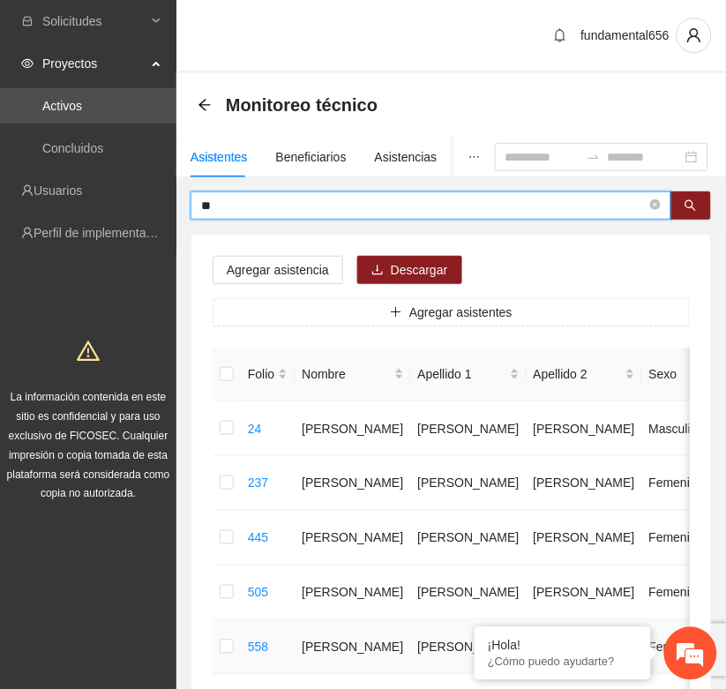
type input "*"
click at [686, 201] on icon "search" at bounding box center [690, 205] width 11 height 11
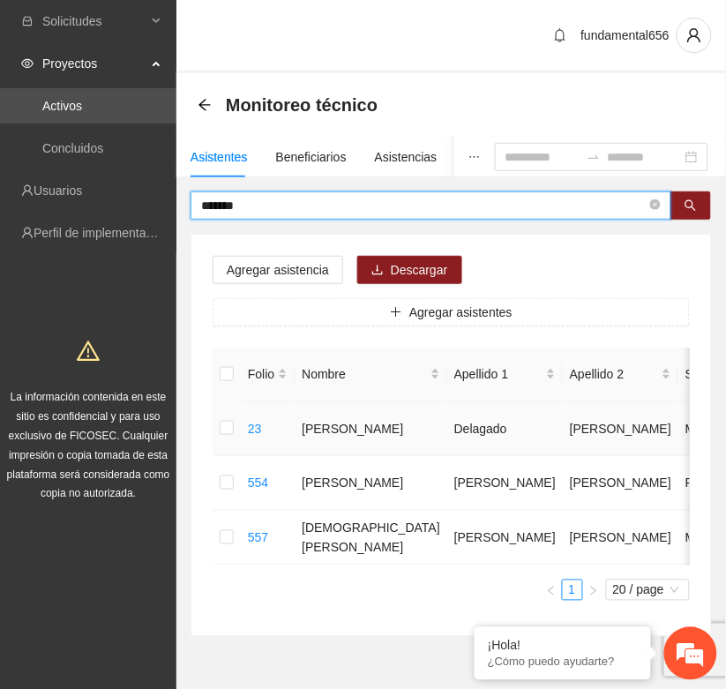
type input "*******"
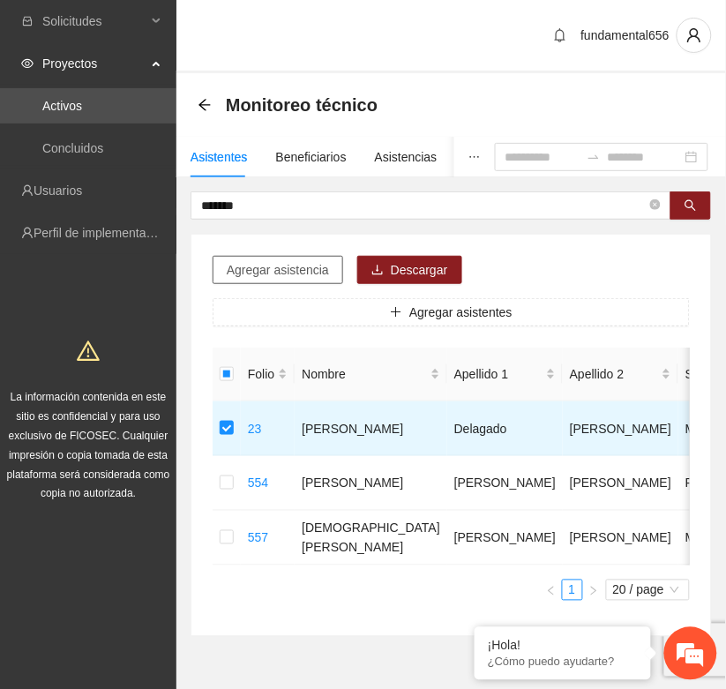
click at [275, 267] on span "Agregar asistencia" at bounding box center [278, 269] width 102 height 19
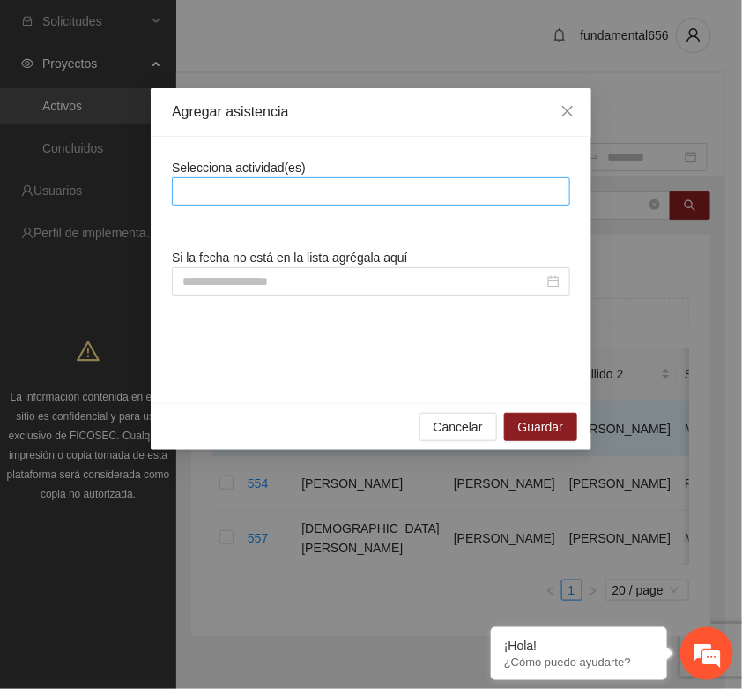
click at [200, 183] on div at bounding box center [371, 191] width 390 height 21
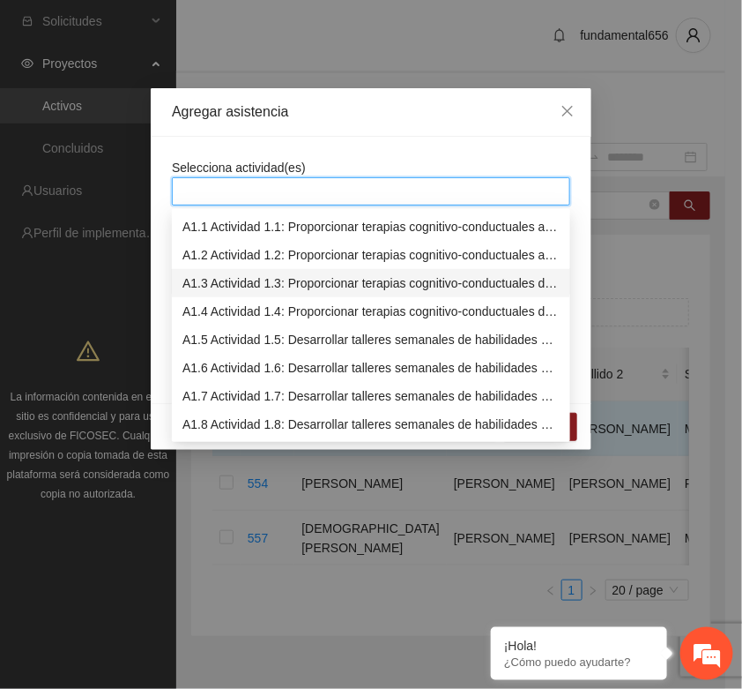
click at [216, 278] on div "A1.3 Actividad 1.3: Proporcionar terapias cognitivo-conductuales de seguimiento…" at bounding box center [371, 282] width 377 height 19
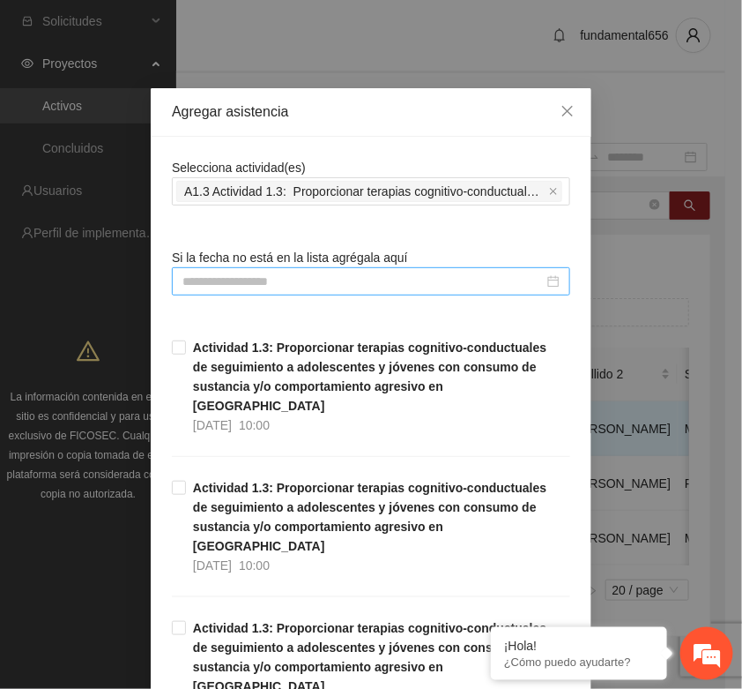
click at [204, 270] on div at bounding box center [371, 281] width 399 height 28
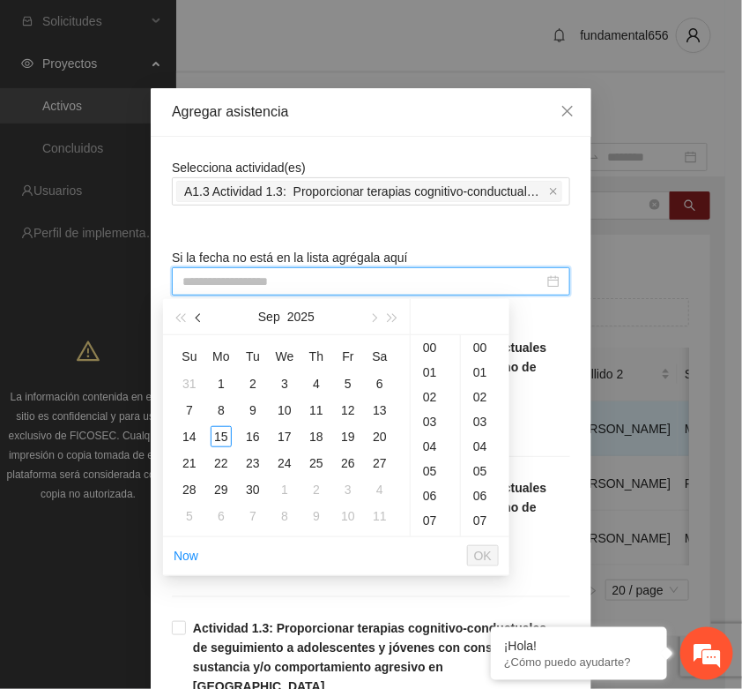
click at [198, 317] on span "button" at bounding box center [200, 318] width 9 height 9
click at [199, 317] on span "button" at bounding box center [200, 318] width 9 height 9
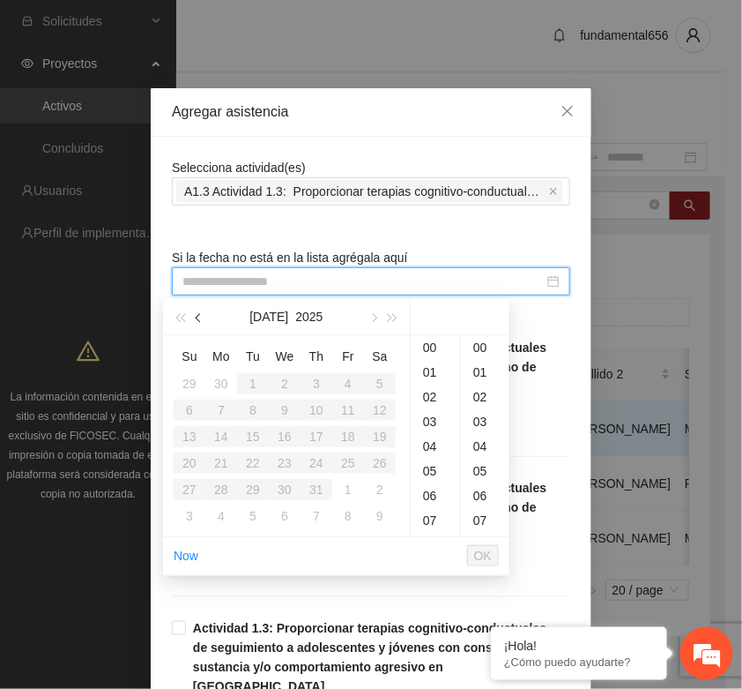
click at [199, 317] on span "button" at bounding box center [200, 318] width 9 height 9
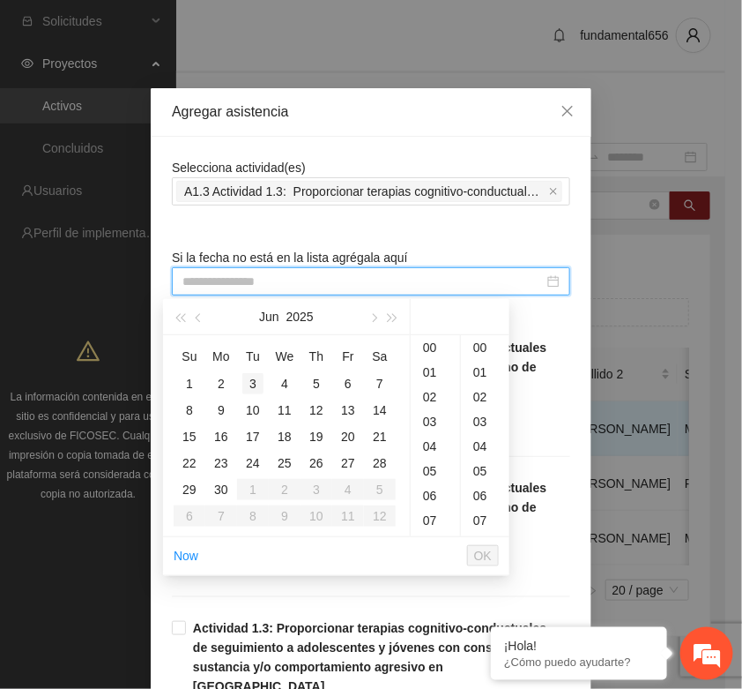
click at [250, 381] on div "3" at bounding box center [252, 383] width 21 height 21
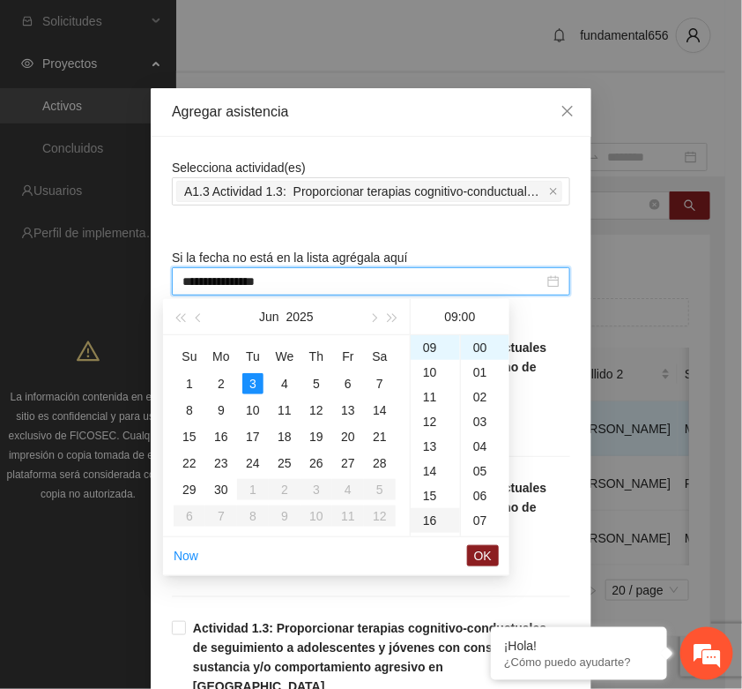
type input "**********"
click at [482, 557] on span "OK" at bounding box center [483, 555] width 18 height 19
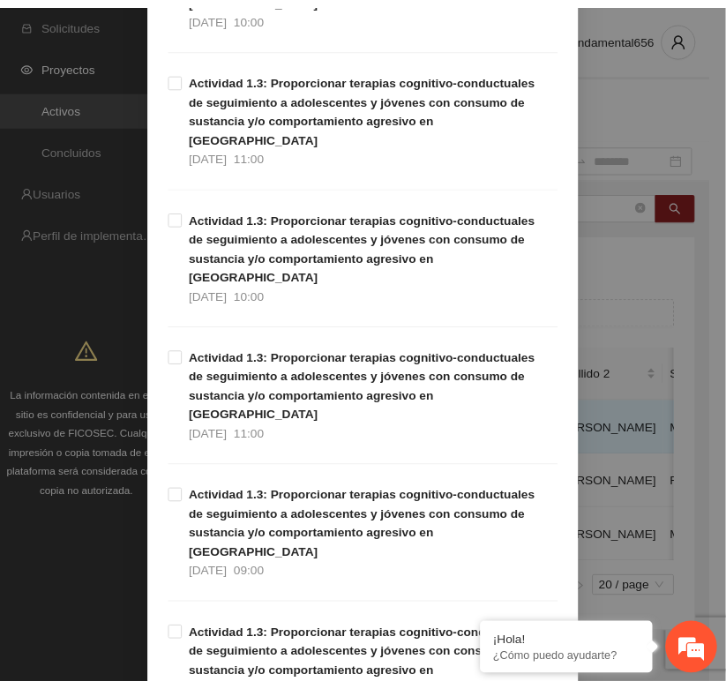
scroll to position [1113, 0]
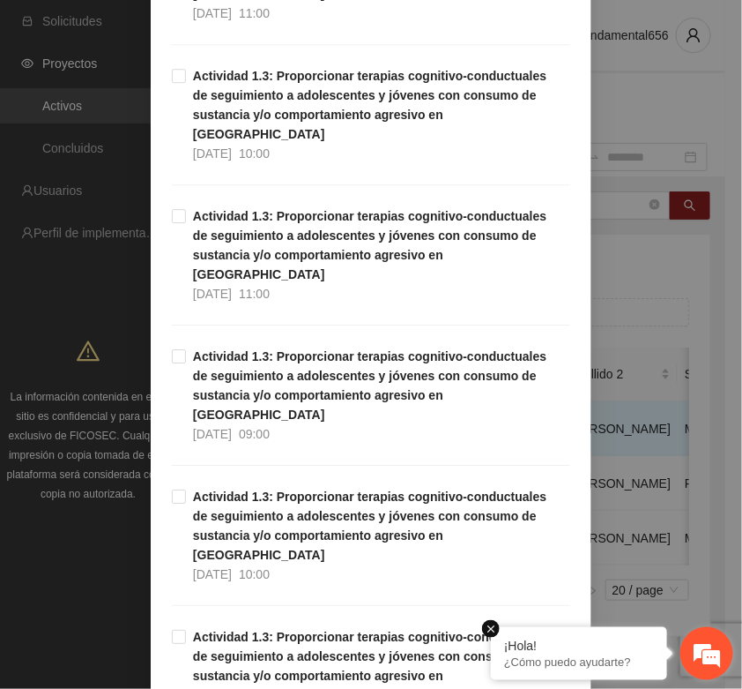
click at [491, 628] on em at bounding box center [491, 629] width 18 height 18
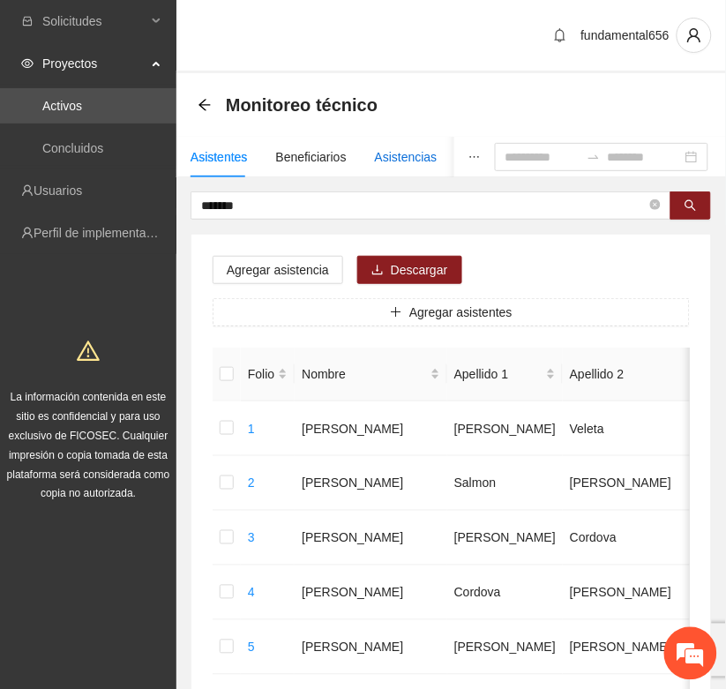
click at [390, 154] on div "Asistencias" at bounding box center [406, 156] width 63 height 19
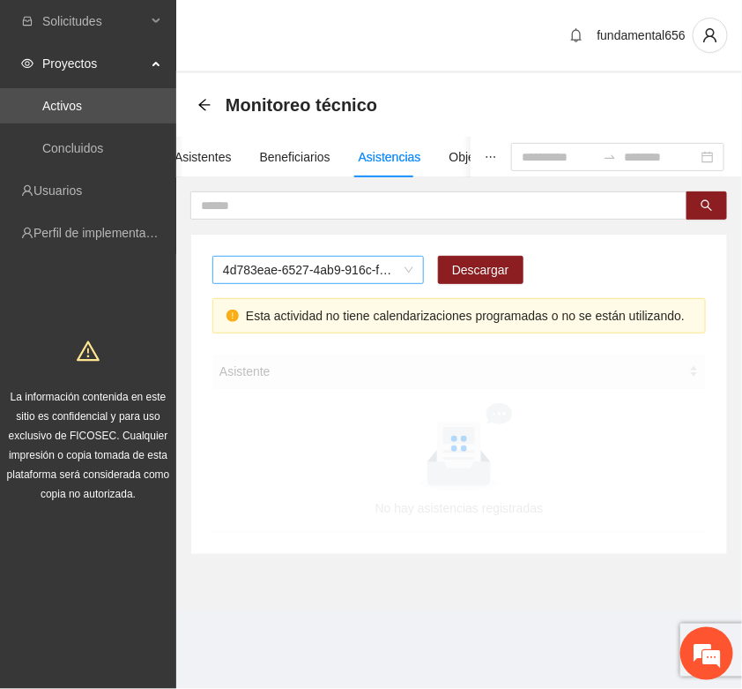
click at [267, 269] on span "4d783eae-6527-4ab9-916c-f8dc34adc09c" at bounding box center [318, 270] width 190 height 26
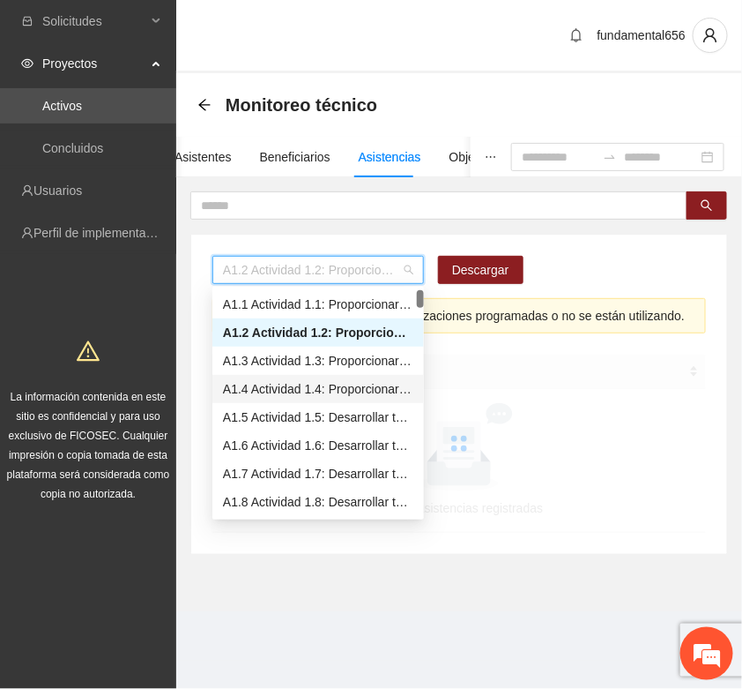
click at [252, 388] on div "A1.4 Actividad 1.4: Proporcionar terapias cognitivo-conductuales de seguimiento…" at bounding box center [318, 388] width 190 height 19
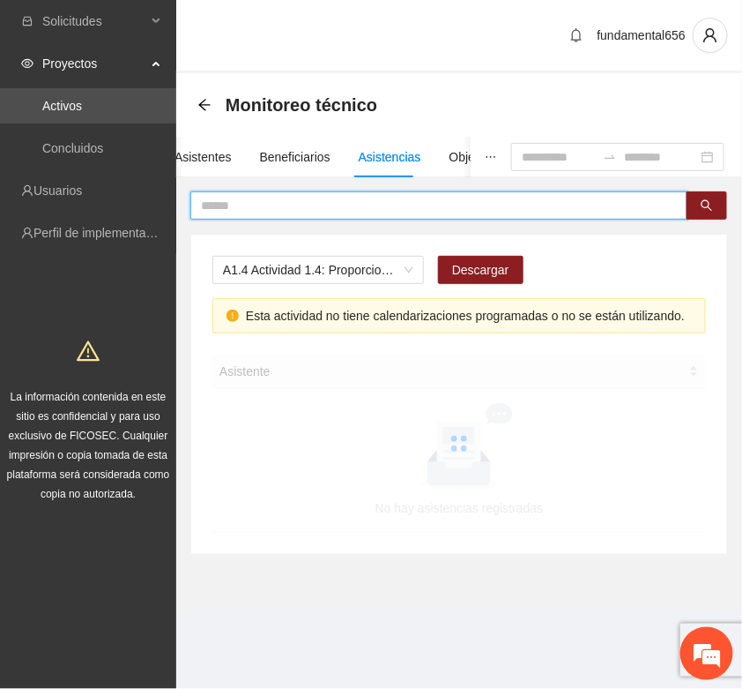
click at [223, 208] on input "text" at bounding box center [432, 205] width 462 height 19
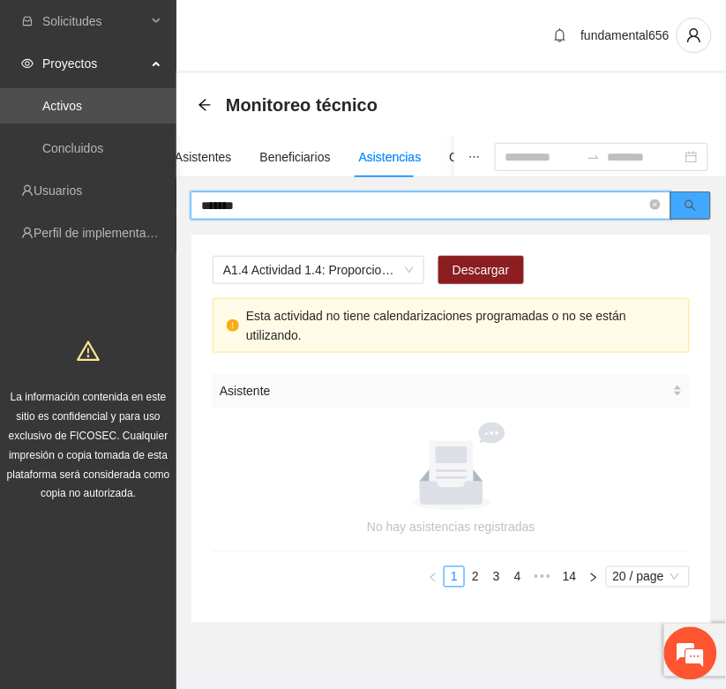
click at [707, 201] on button "button" at bounding box center [690, 205] width 41 height 28
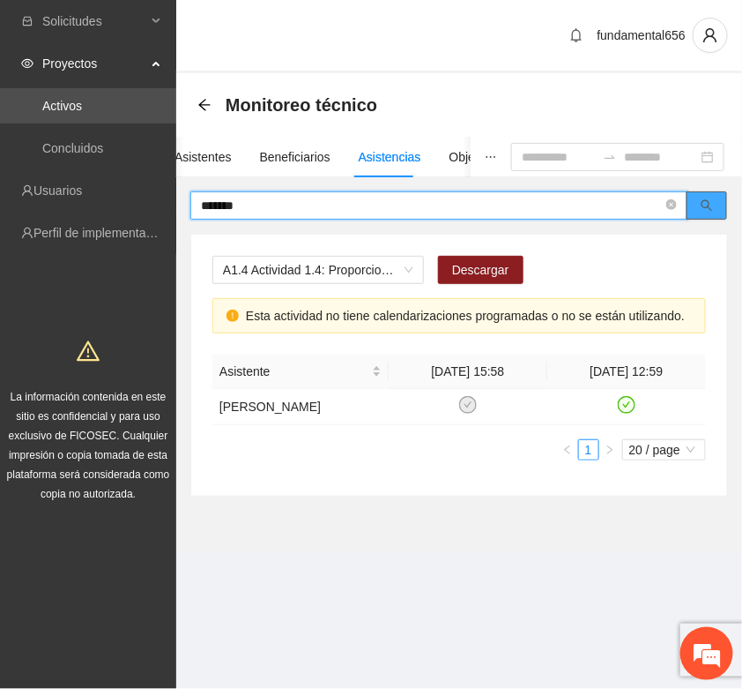
click at [705, 199] on icon "search" at bounding box center [707, 205] width 12 height 12
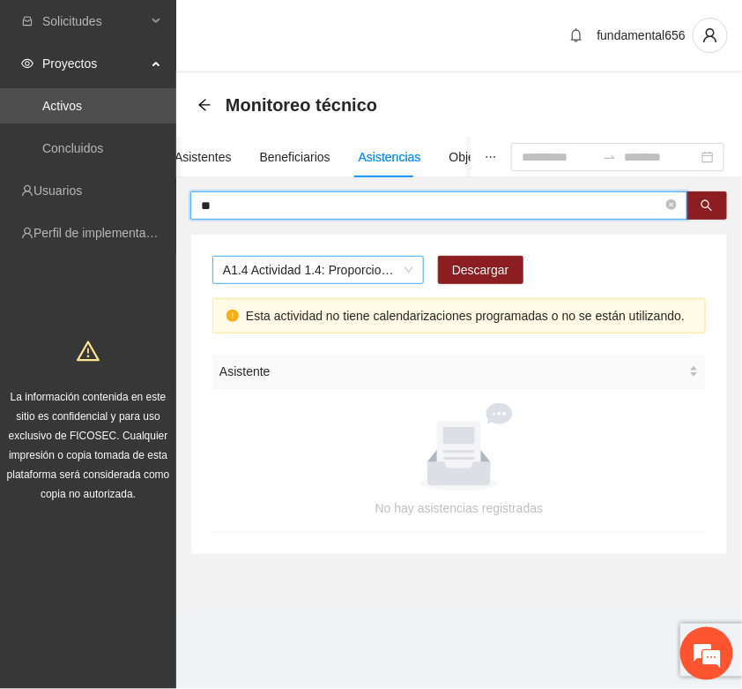
type input "*"
click at [714, 213] on button "button" at bounding box center [707, 205] width 41 height 28
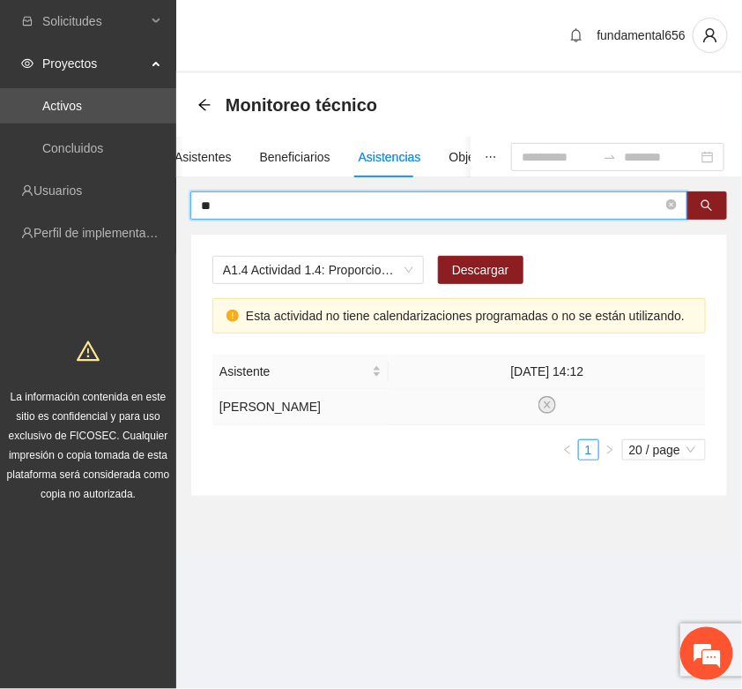
type input "*"
type input "*****"
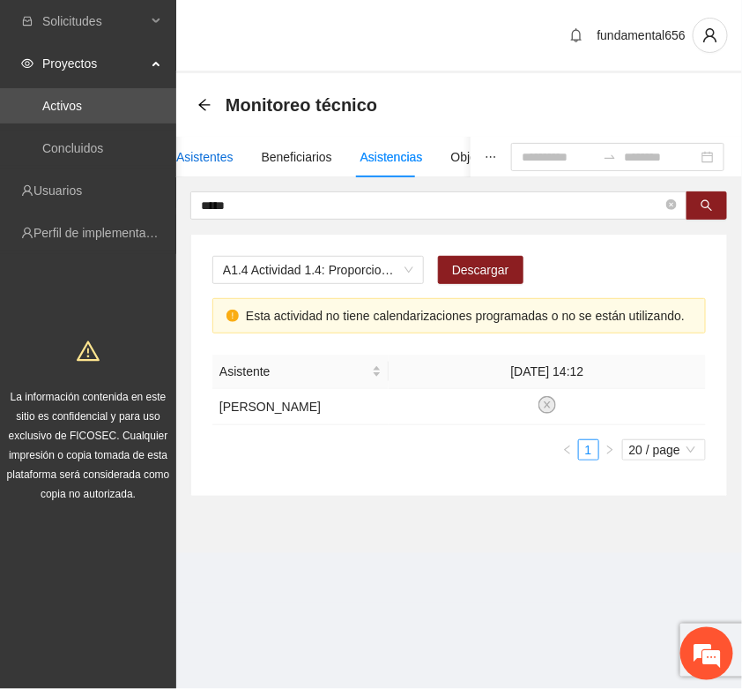
click at [209, 156] on div "Asistentes" at bounding box center [204, 156] width 57 height 19
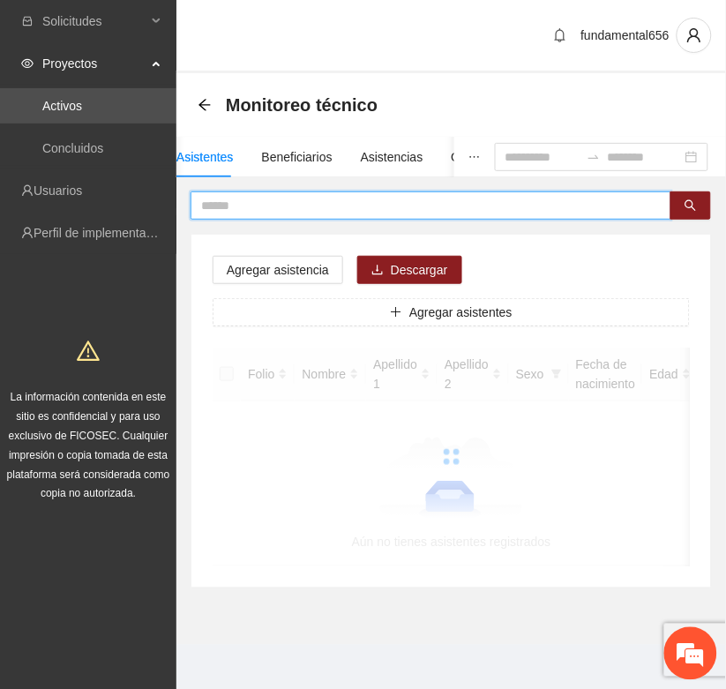
click at [235, 205] on input "text" at bounding box center [423, 205] width 445 height 19
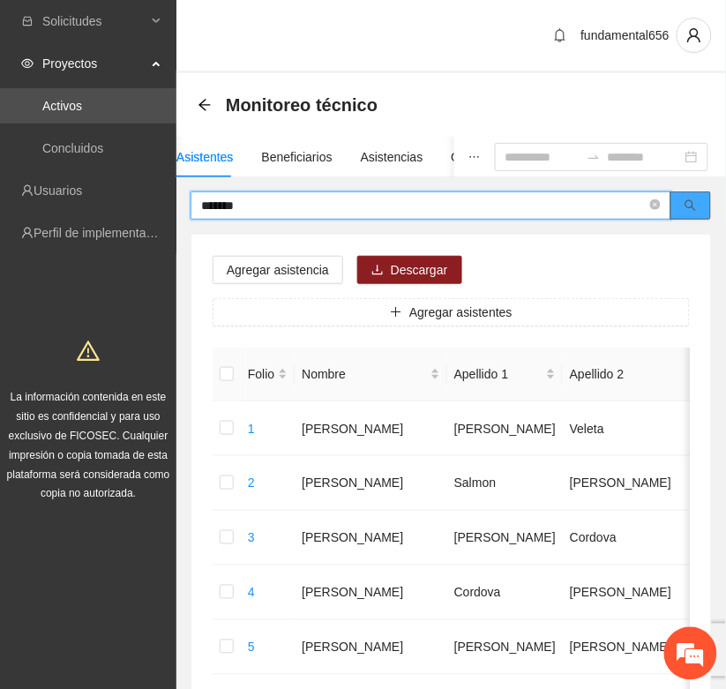
click at [682, 203] on button "button" at bounding box center [690, 205] width 41 height 28
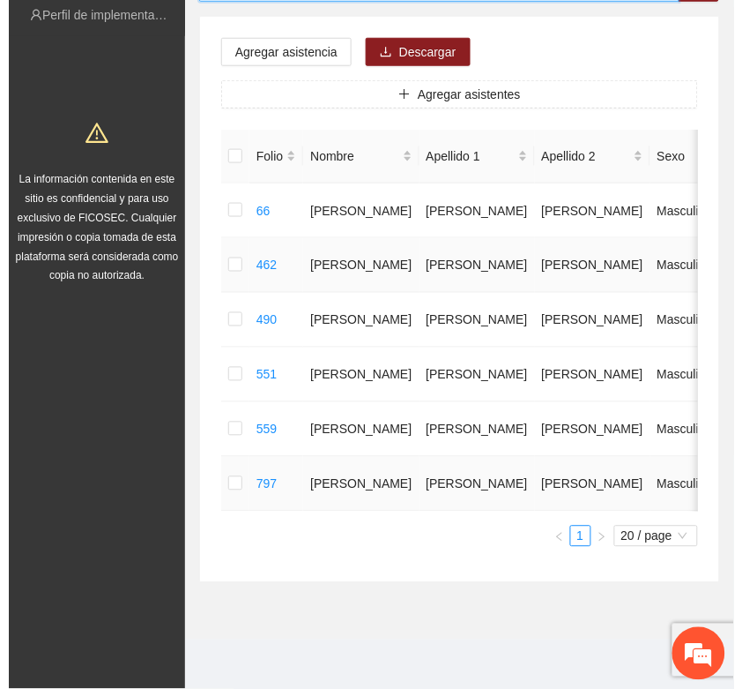
scroll to position [0, 0]
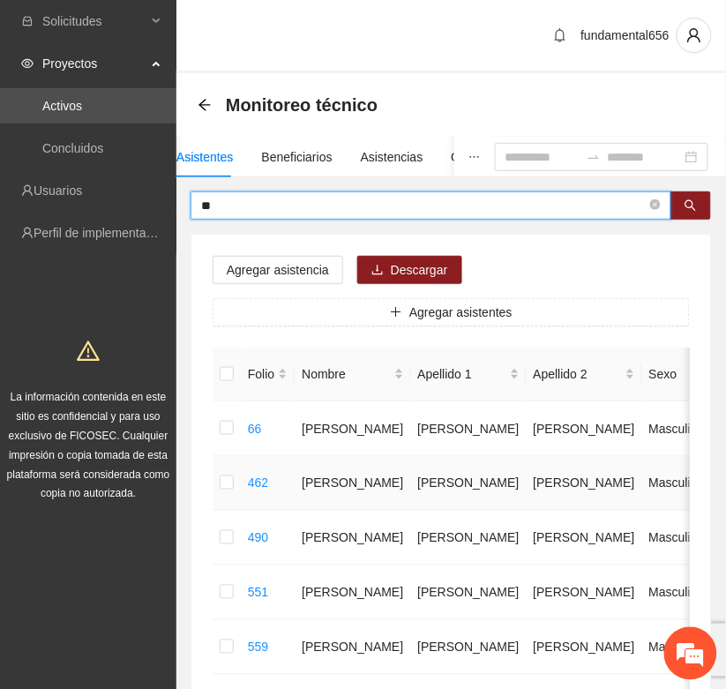
type input "*"
click at [695, 201] on icon "search" at bounding box center [690, 205] width 12 height 12
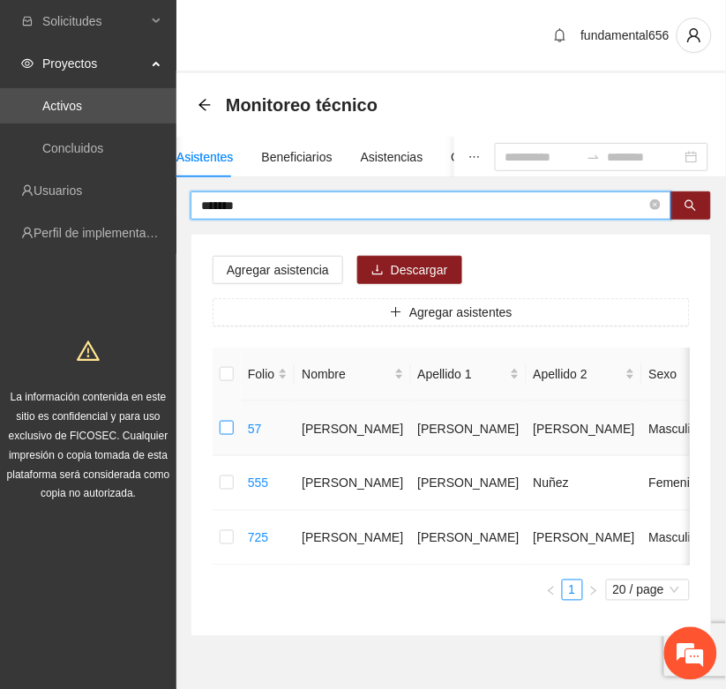
type input "*******"
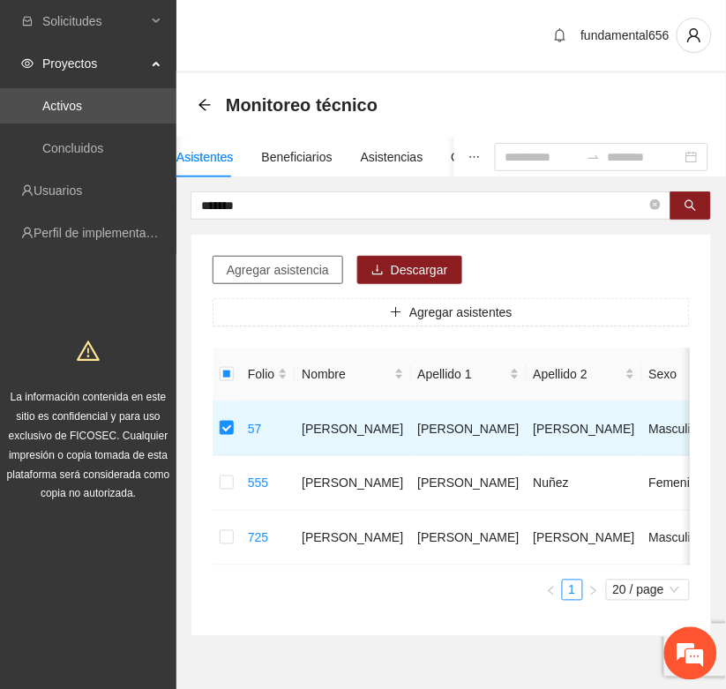
click at [276, 270] on span "Agregar asistencia" at bounding box center [278, 269] width 102 height 19
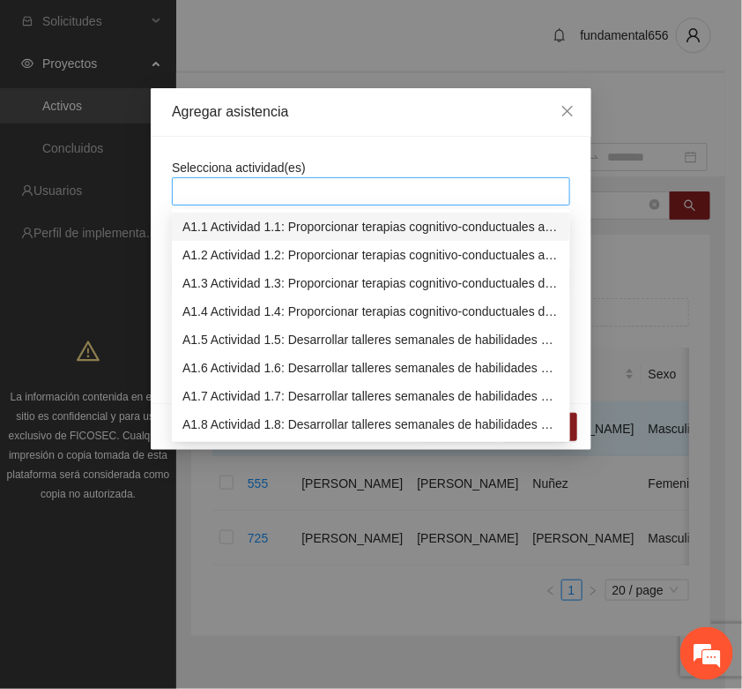
click at [195, 195] on div at bounding box center [371, 191] width 390 height 21
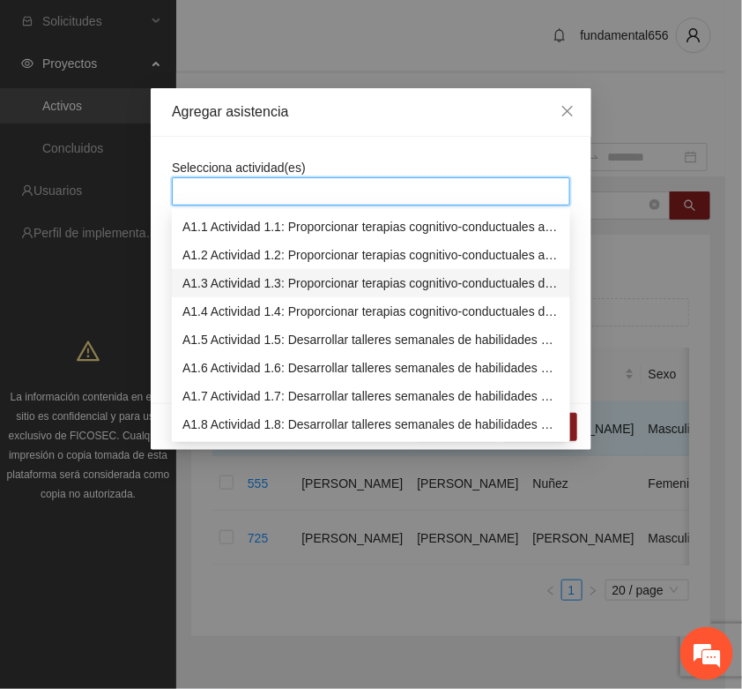
click at [213, 280] on div "A1.3 Actividad 1.3: Proporcionar terapias cognitivo-conductuales de seguimiento…" at bounding box center [371, 282] width 377 height 19
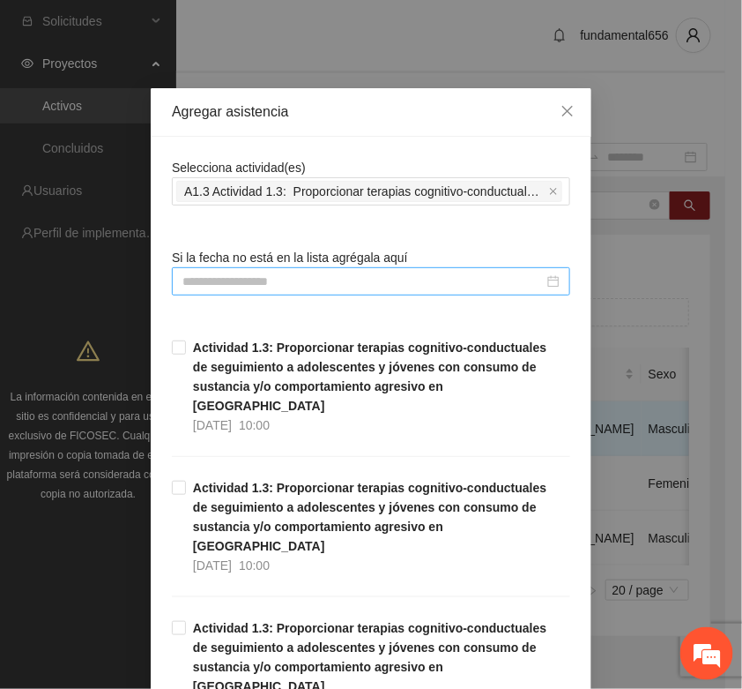
click at [185, 270] on div at bounding box center [371, 281] width 399 height 28
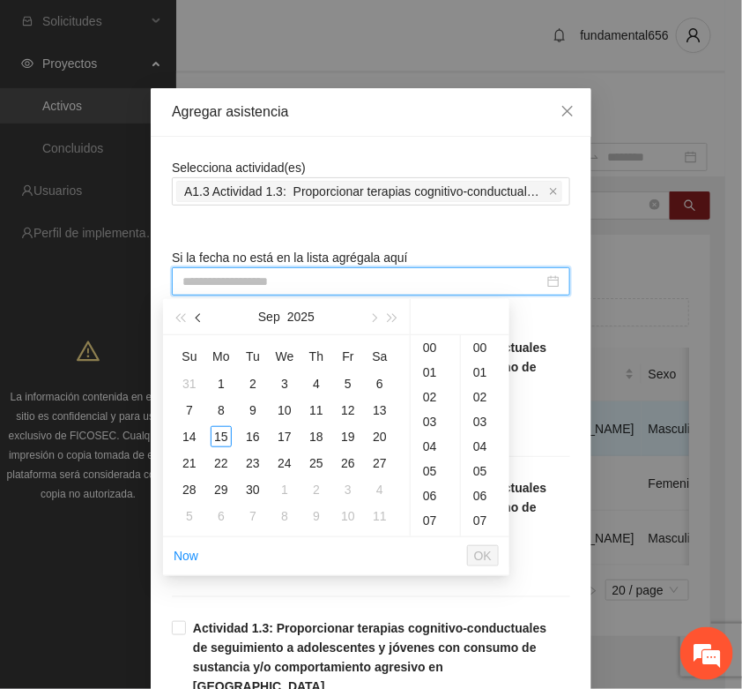
click at [203, 320] on button "button" at bounding box center [199, 316] width 19 height 35
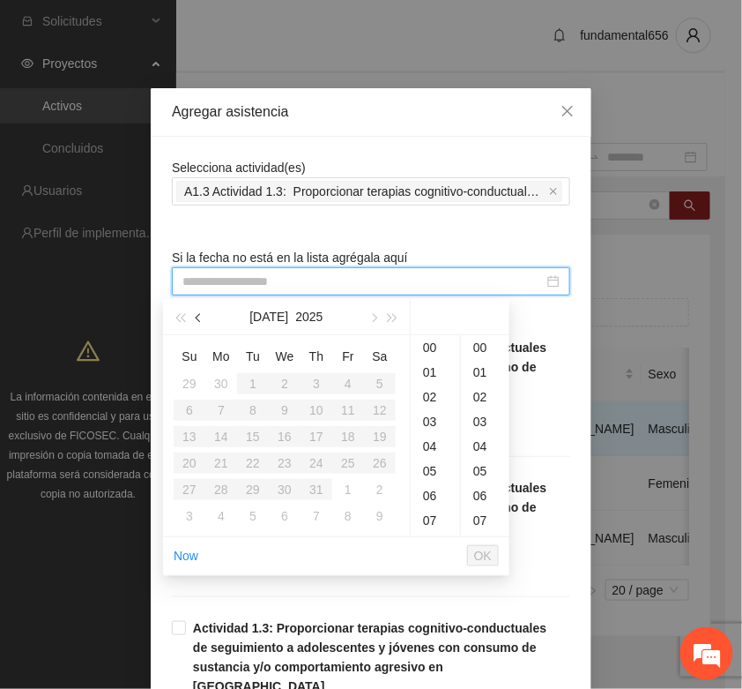
click at [203, 320] on button "button" at bounding box center [199, 316] width 19 height 35
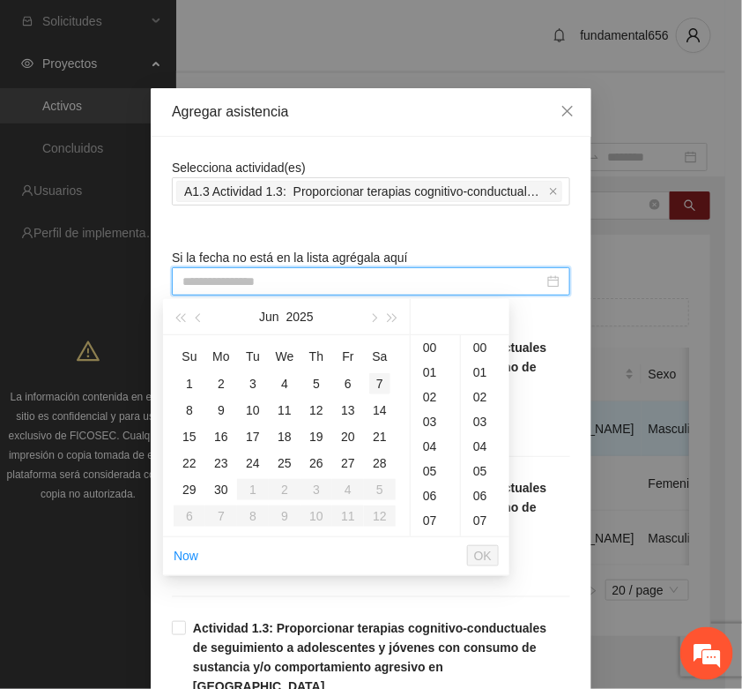
click at [377, 384] on div "7" at bounding box center [379, 383] width 21 height 21
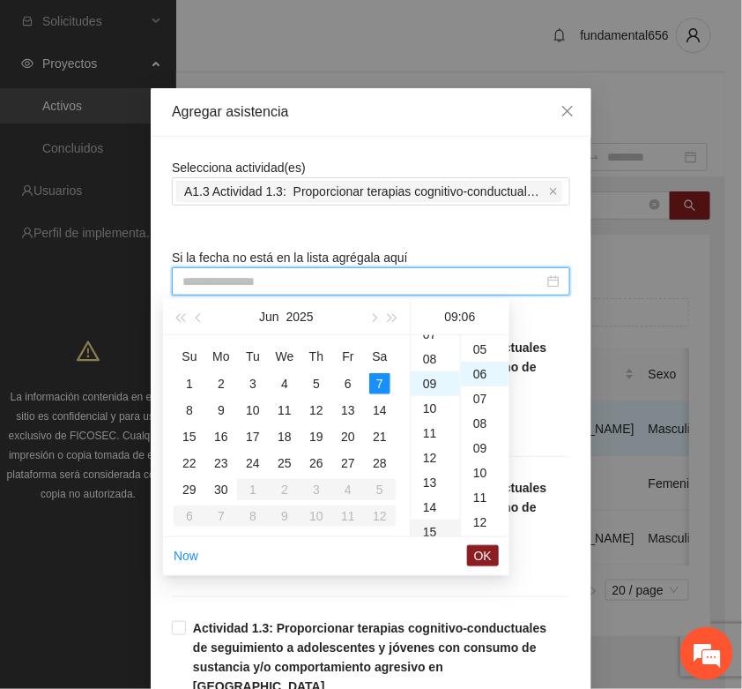
type input "**********"
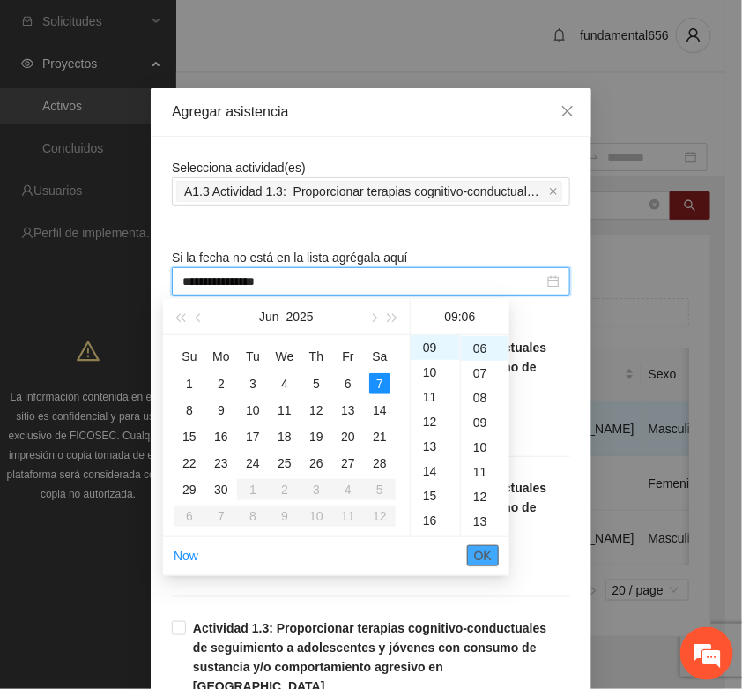
click at [491, 561] on span "OK" at bounding box center [483, 555] width 18 height 19
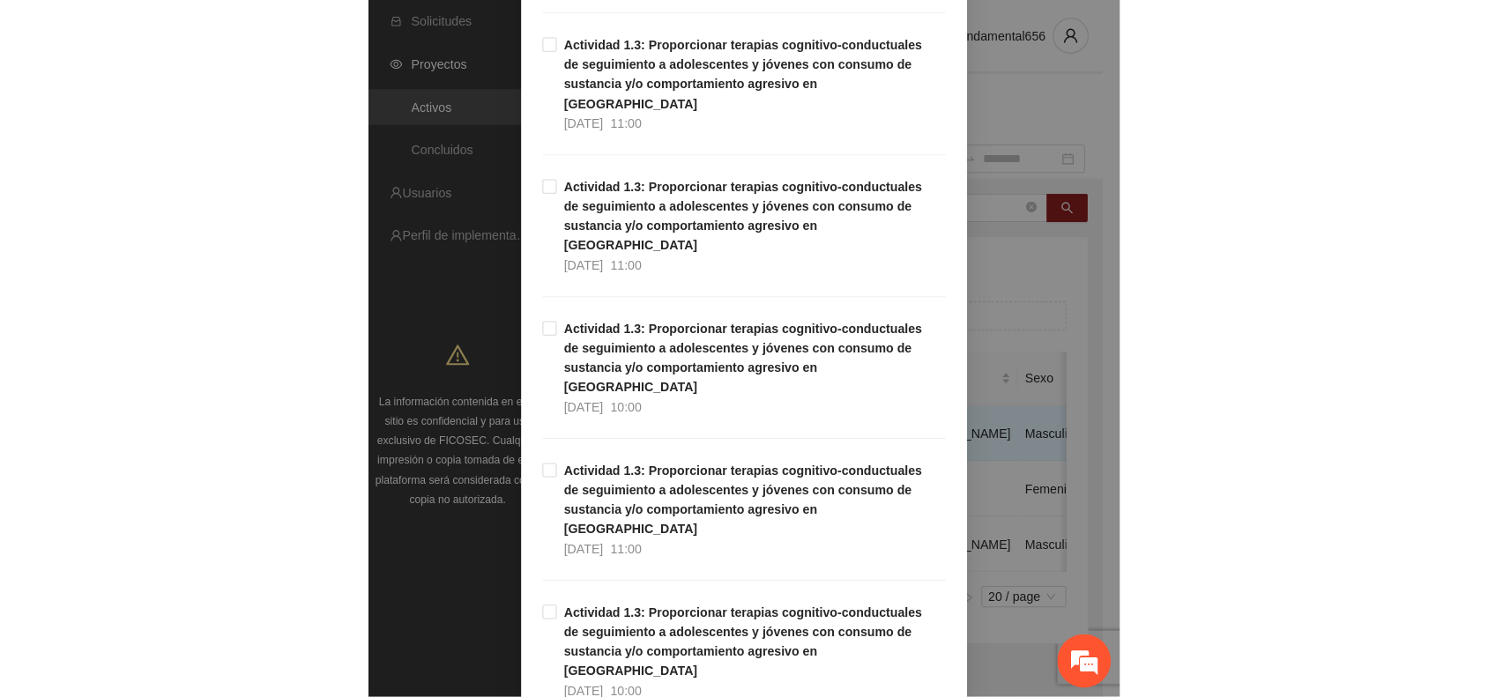
scroll to position [1113, 0]
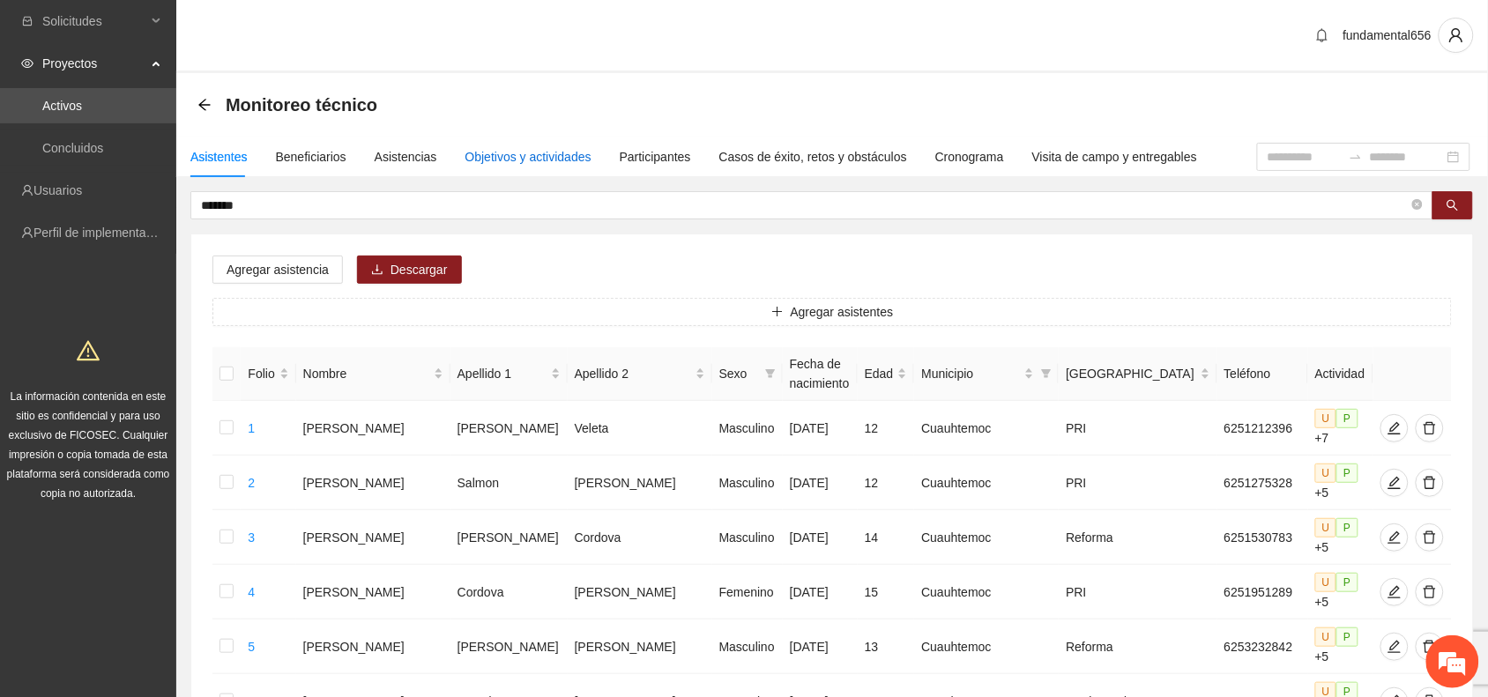
click at [491, 148] on div "Objetivos y actividades" at bounding box center [529, 156] width 126 height 19
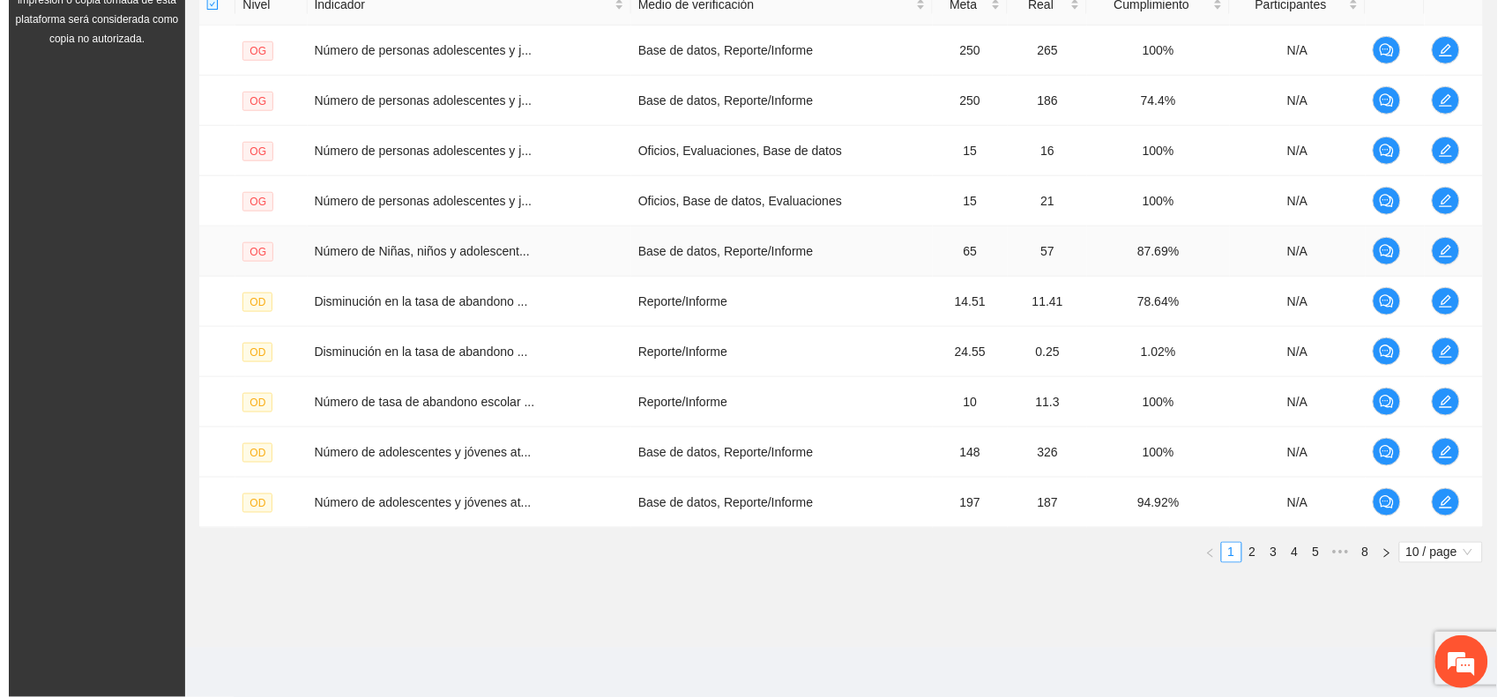
scroll to position [457, 0]
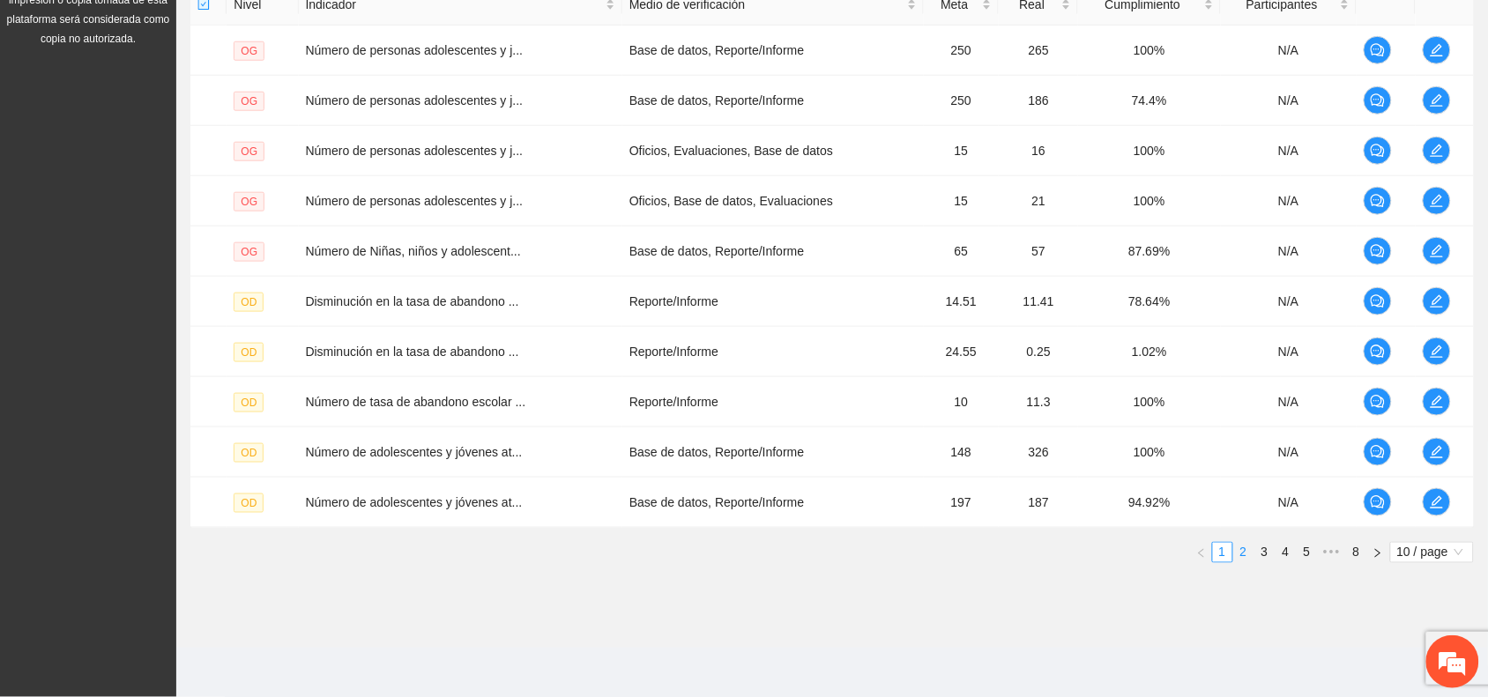
click at [1244, 558] on link "2" at bounding box center [1243, 552] width 19 height 19
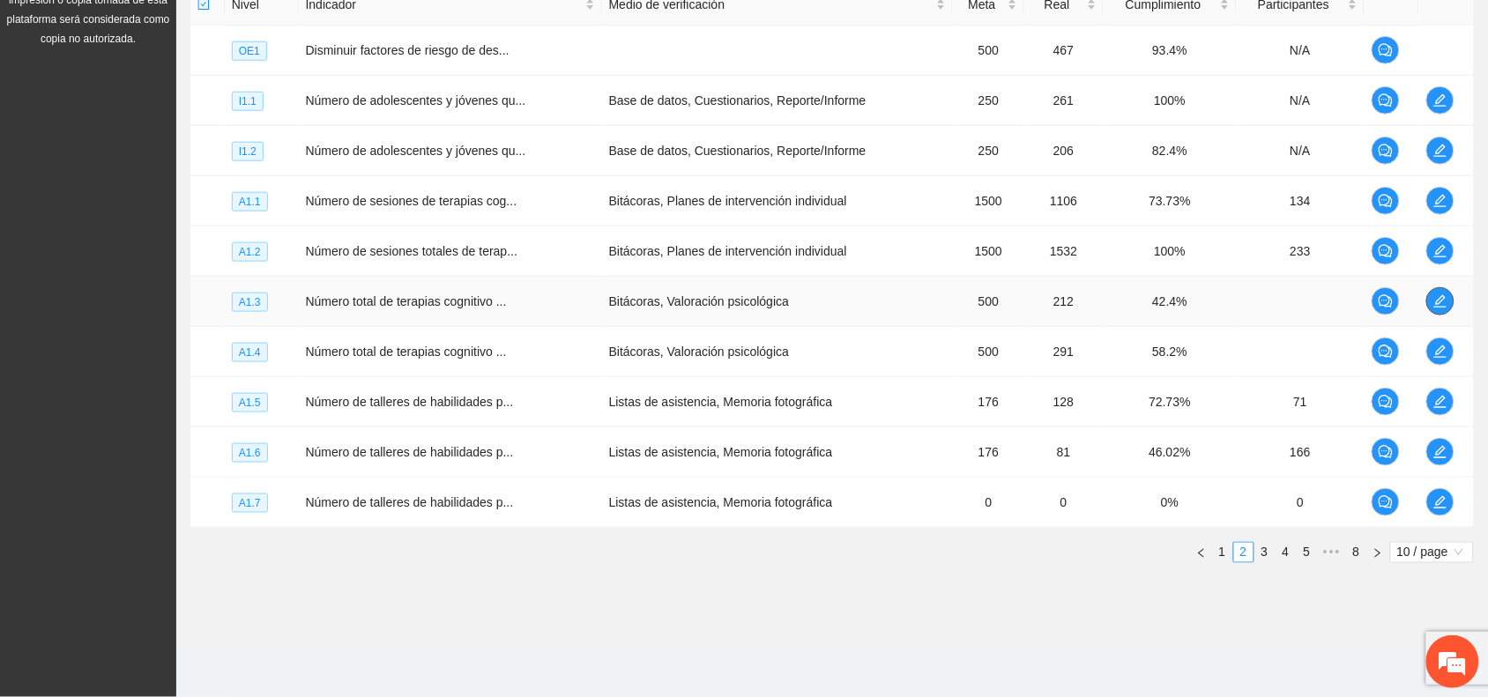
click at [1447, 295] on icon "edit" at bounding box center [1441, 302] width 14 height 14
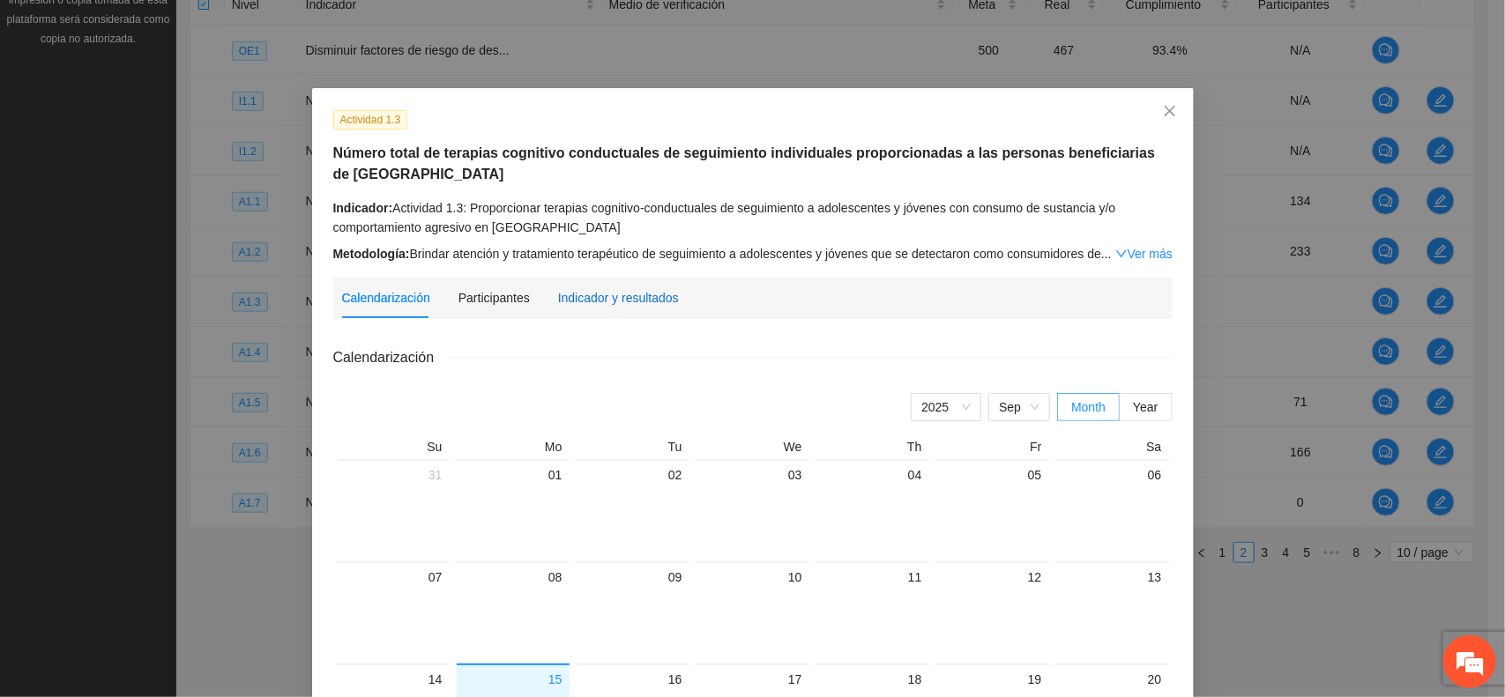
click at [638, 295] on div "Indicador y resultados" at bounding box center [618, 297] width 121 height 19
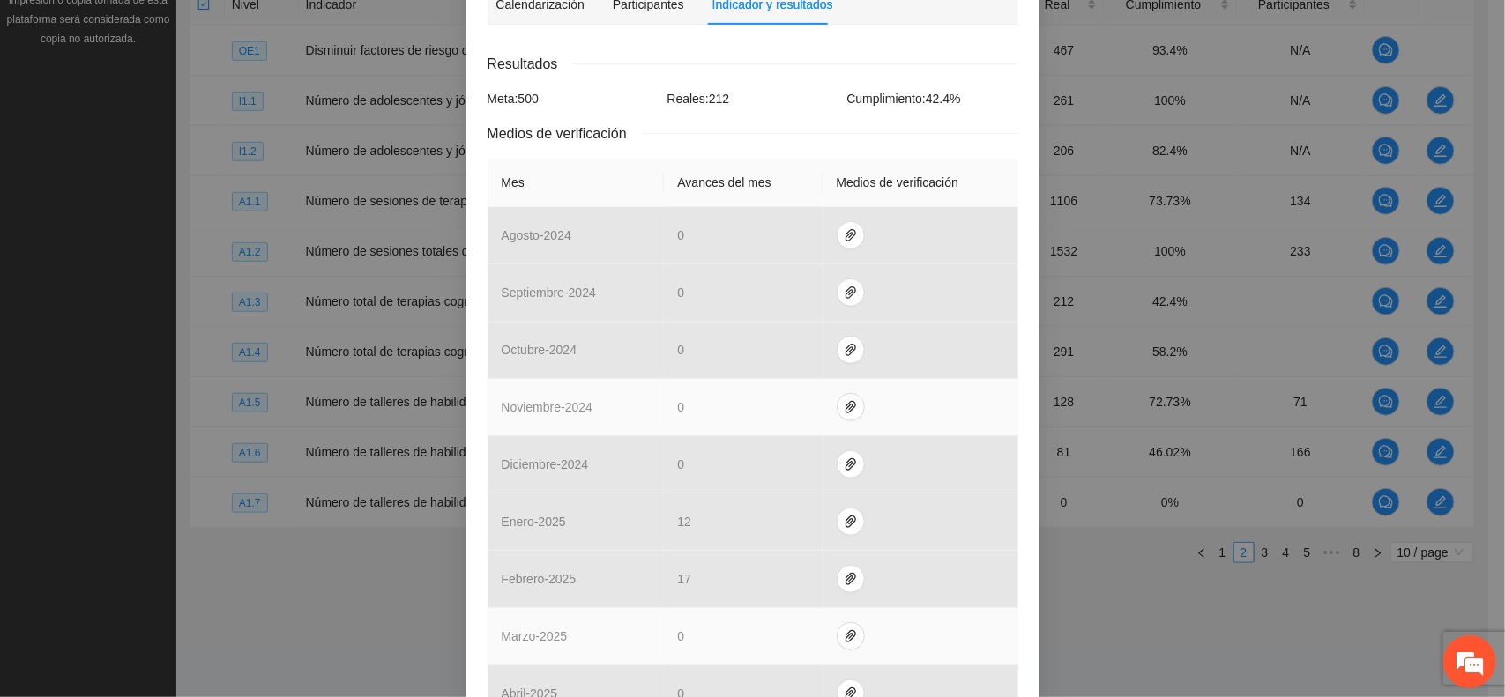
scroll to position [607, 0]
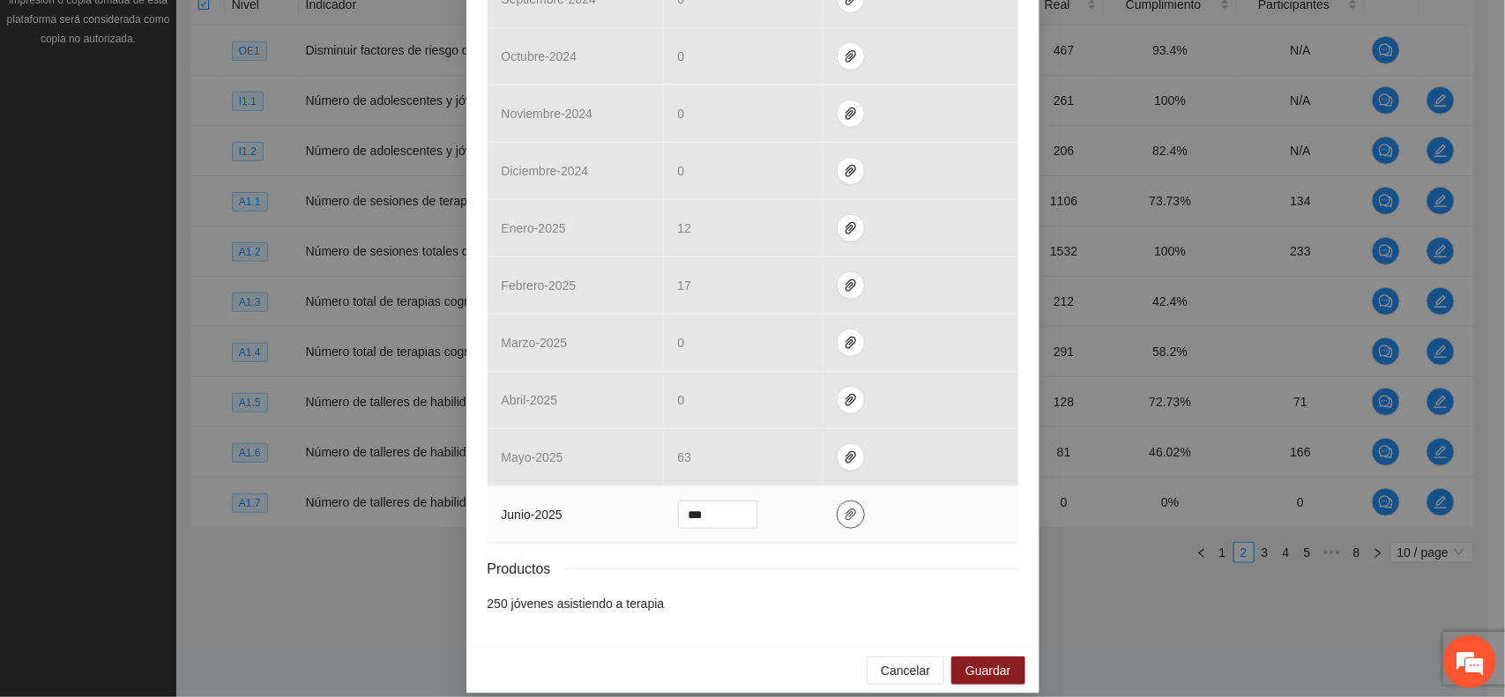
click at [846, 508] on span "paper-clip" at bounding box center [851, 515] width 26 height 14
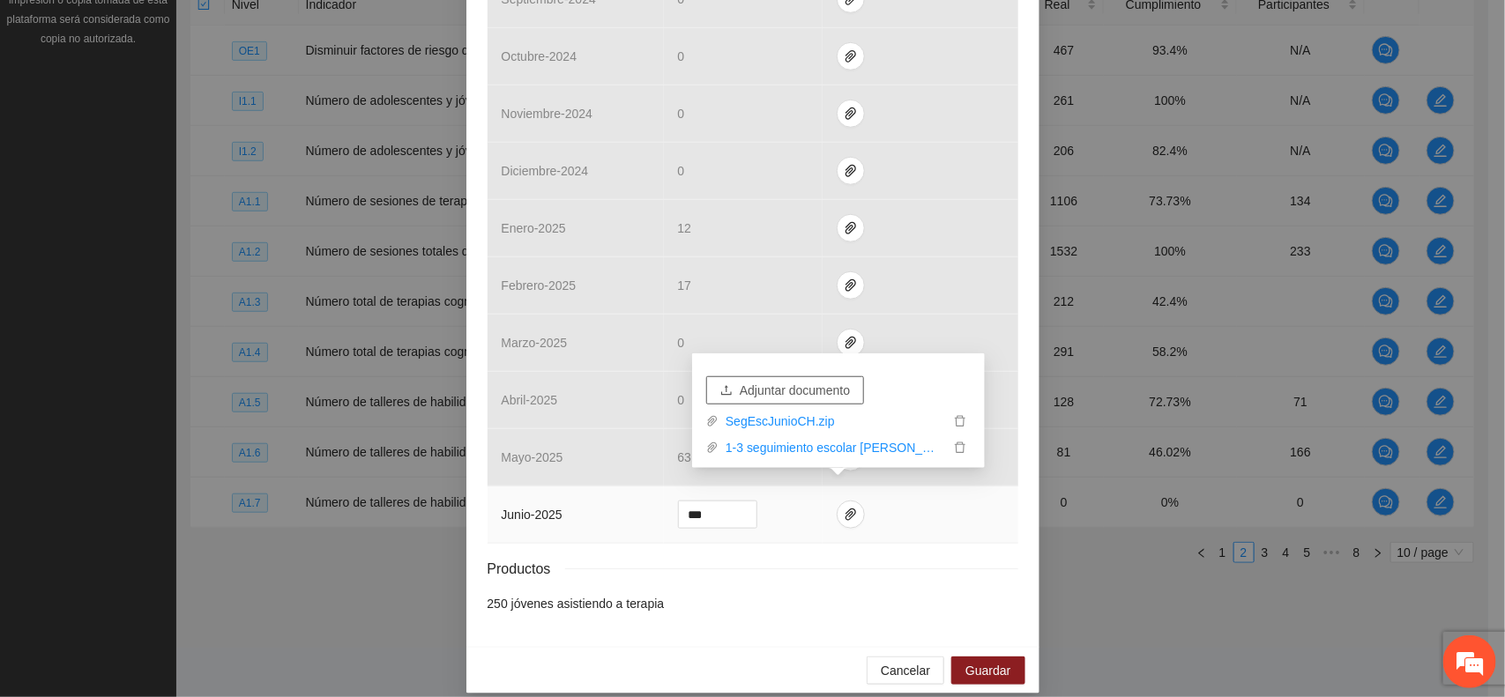
click at [768, 381] on span "Adjuntar documento" at bounding box center [795, 390] width 110 height 19
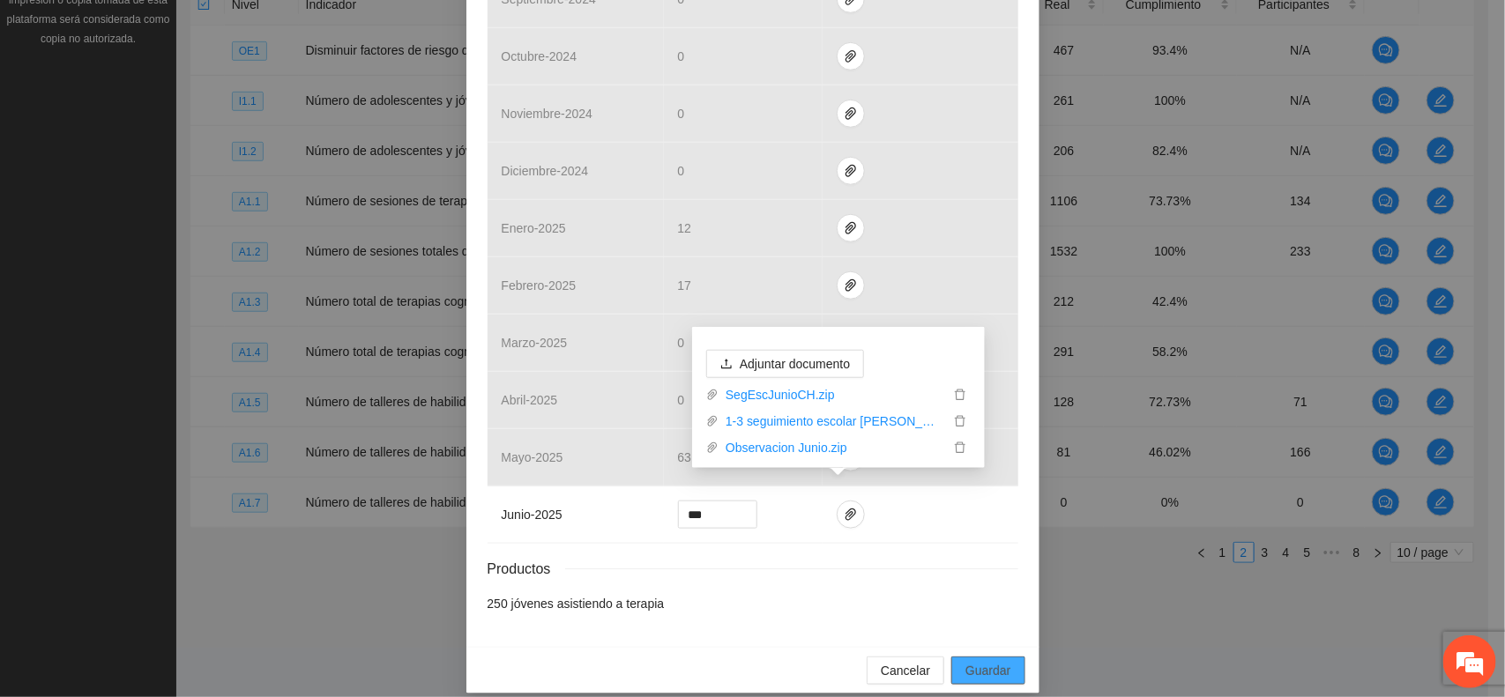
click at [984, 661] on span "Guardar" at bounding box center [988, 670] width 45 height 19
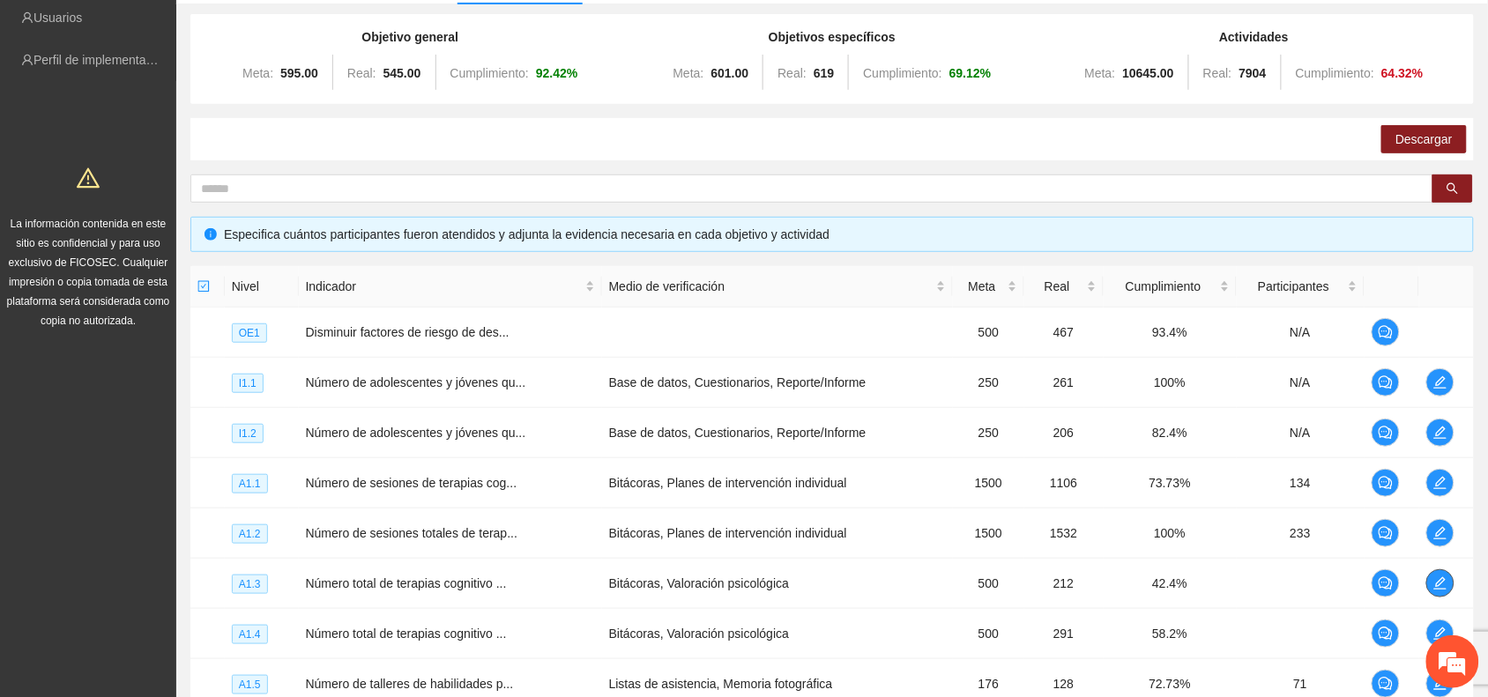
scroll to position [0, 0]
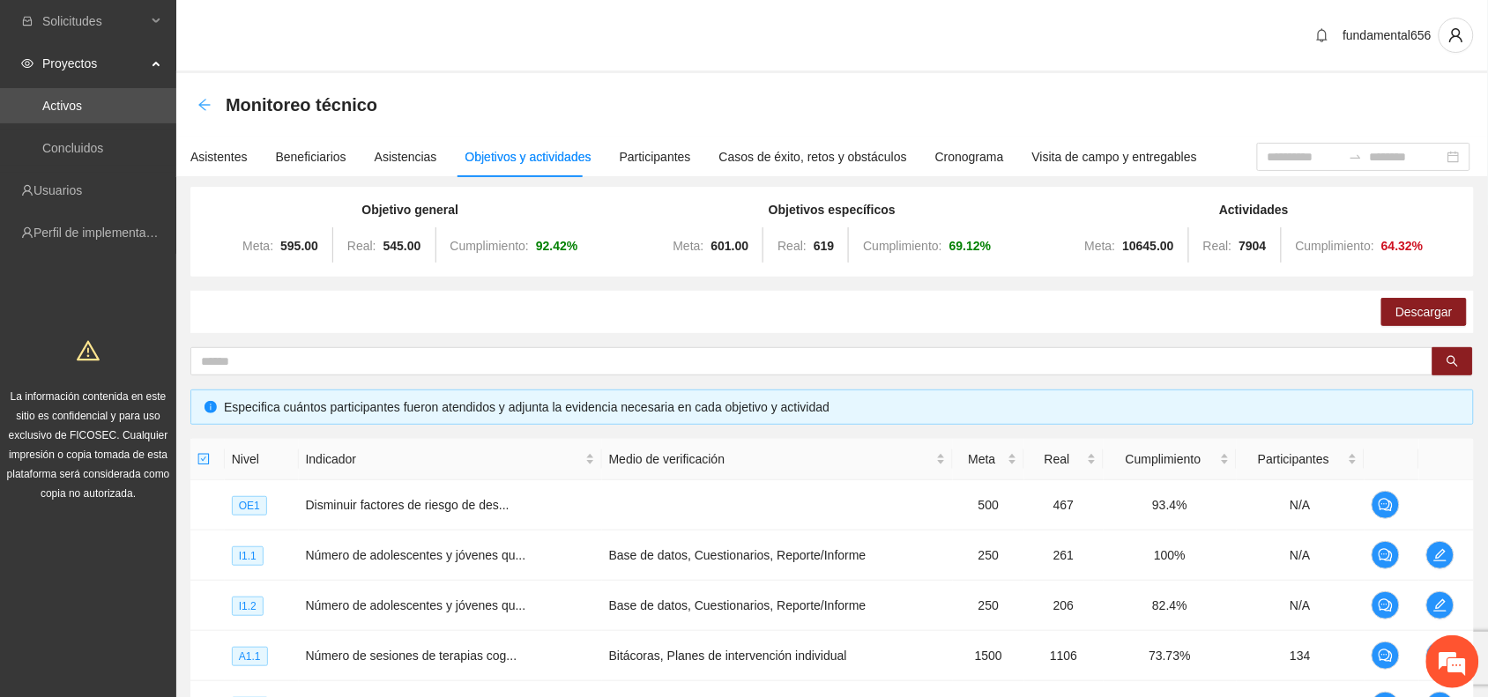
click at [205, 107] on icon "arrow-left" at bounding box center [205, 105] width 14 height 14
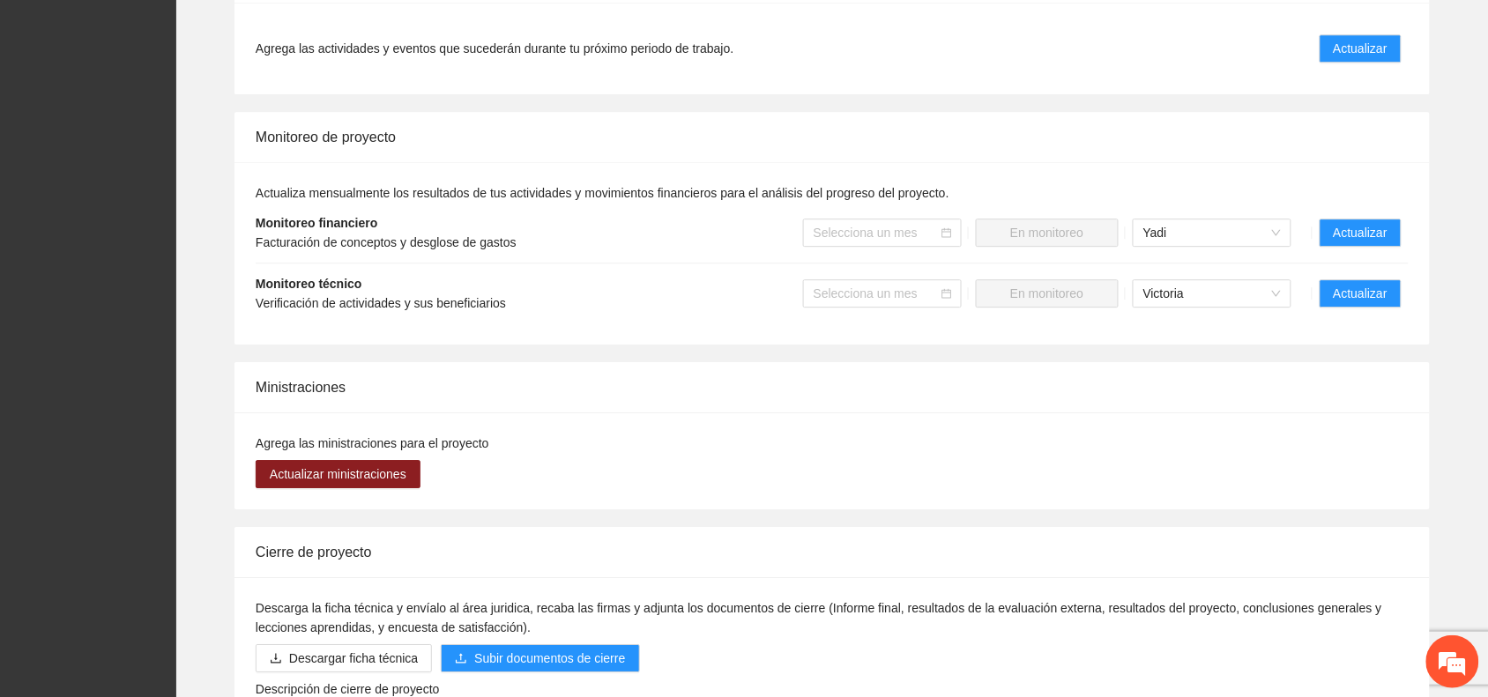
scroll to position [1433, 0]
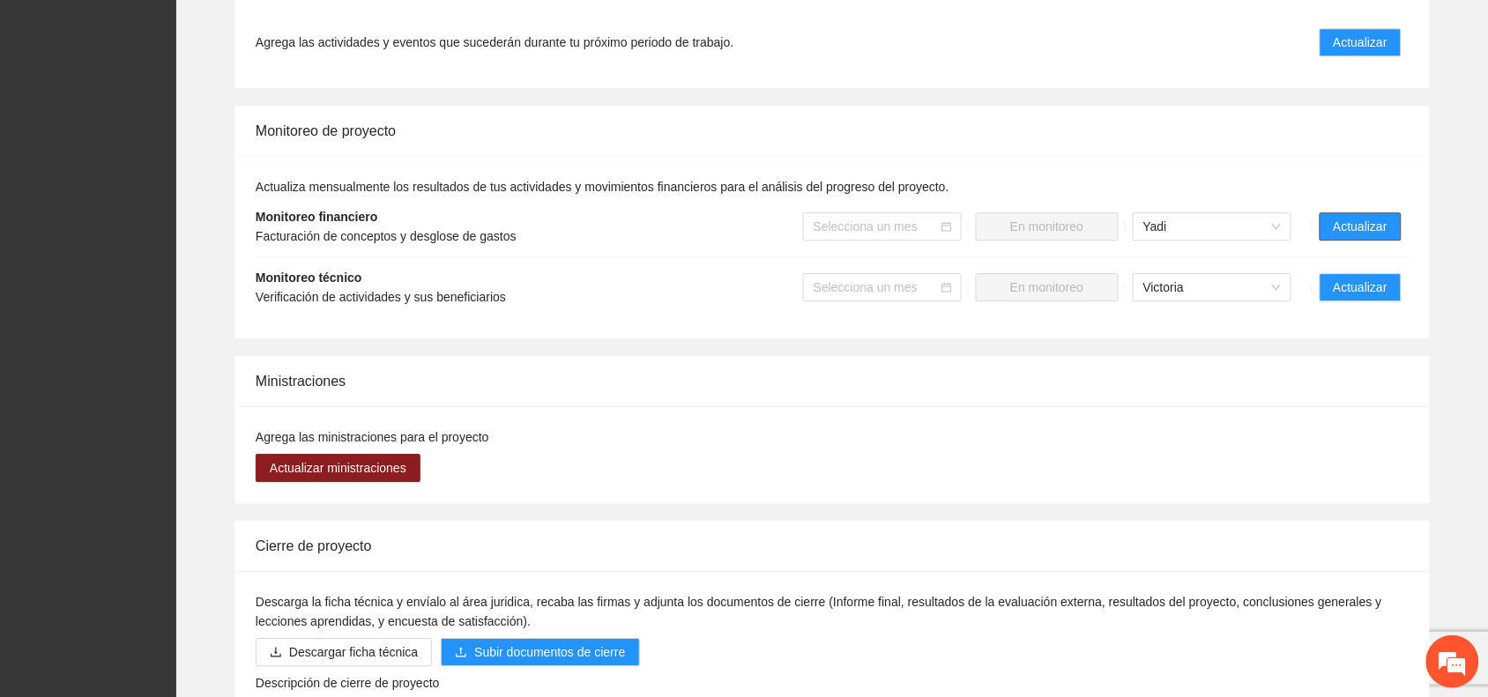
click at [1372, 217] on span "Actualizar" at bounding box center [1361, 226] width 54 height 19
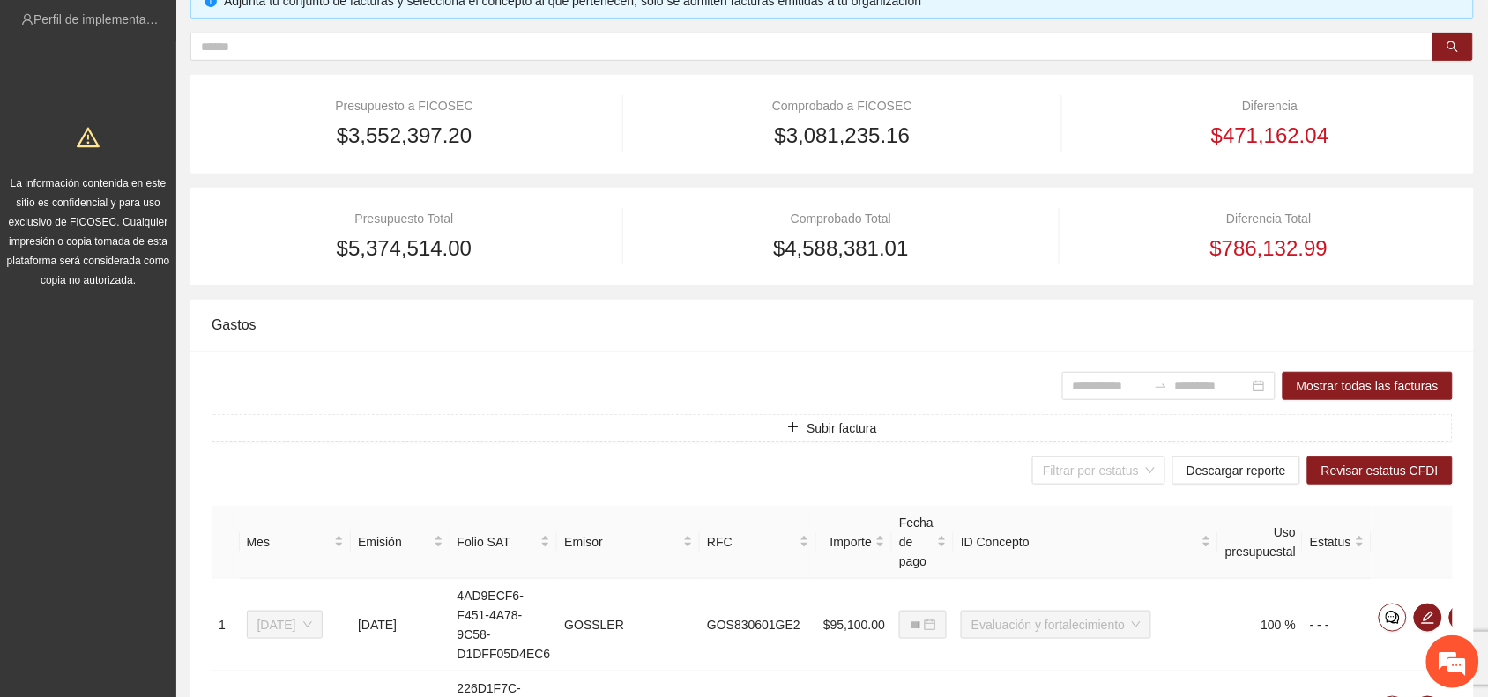
scroll to position [331, 0]
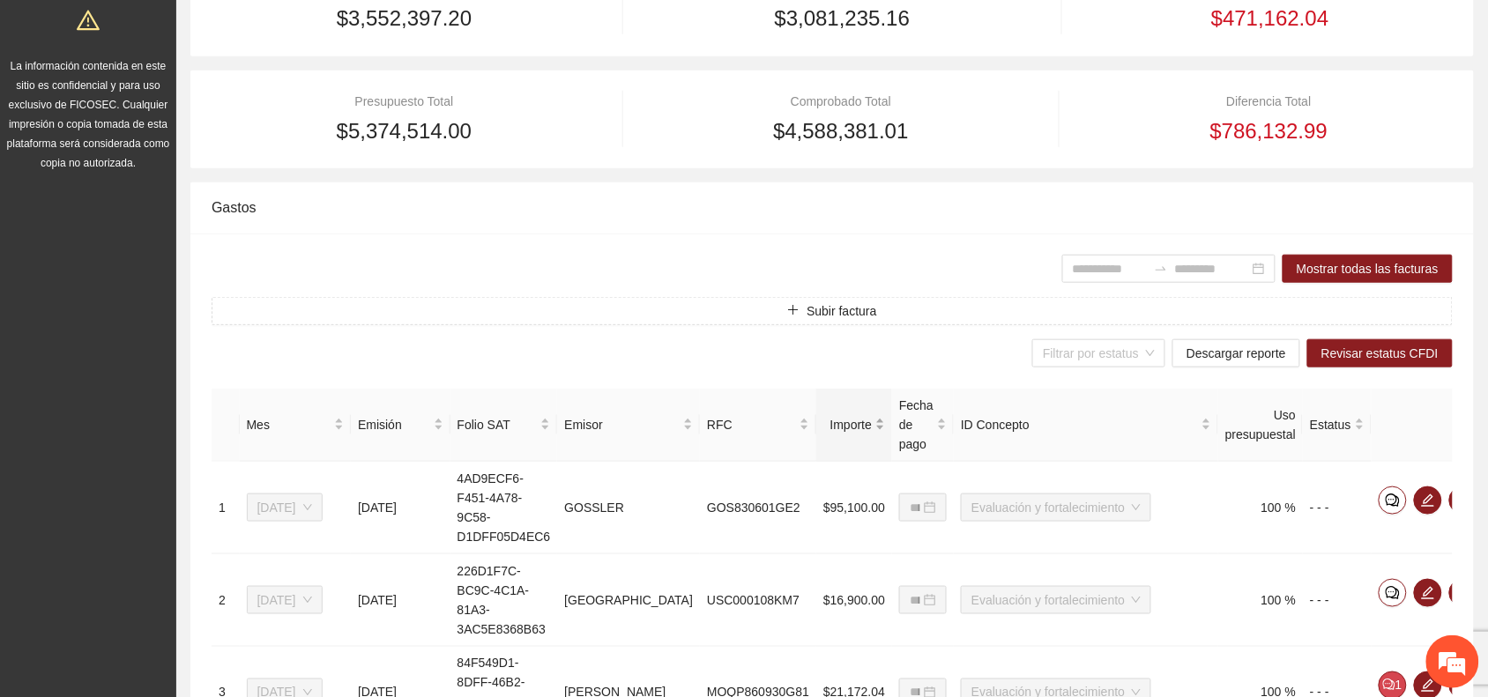
click at [874, 432] on div "Importe" at bounding box center [855, 424] width 62 height 19
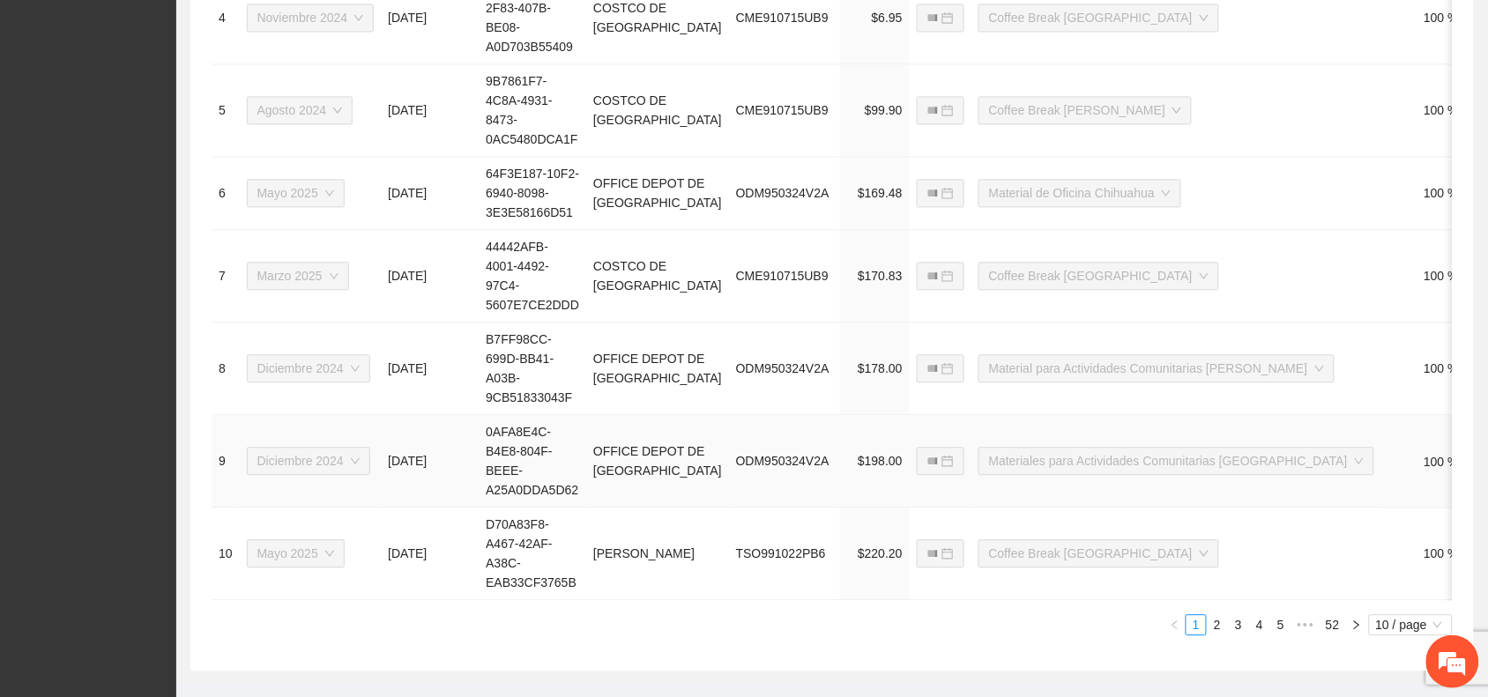
scroll to position [1095, 0]
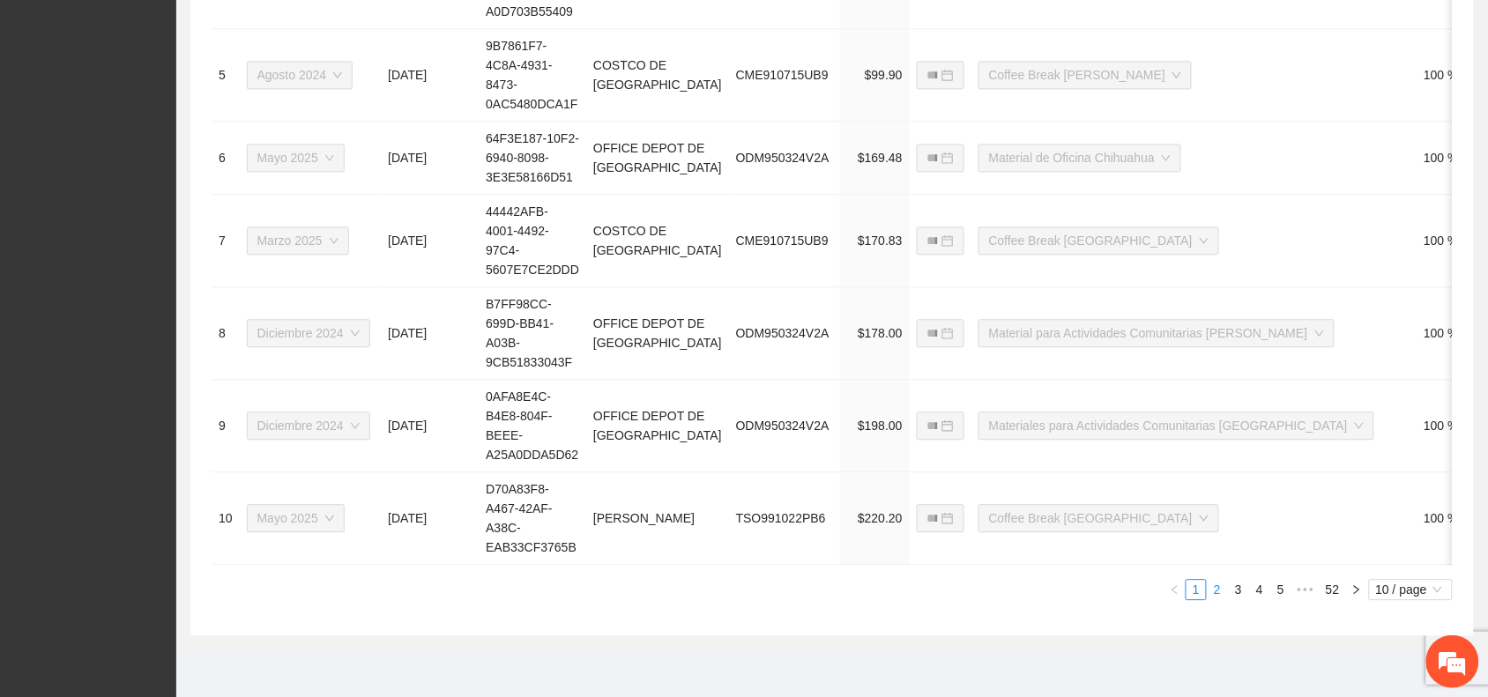
click at [1224, 593] on link "2" at bounding box center [1217, 589] width 19 height 19
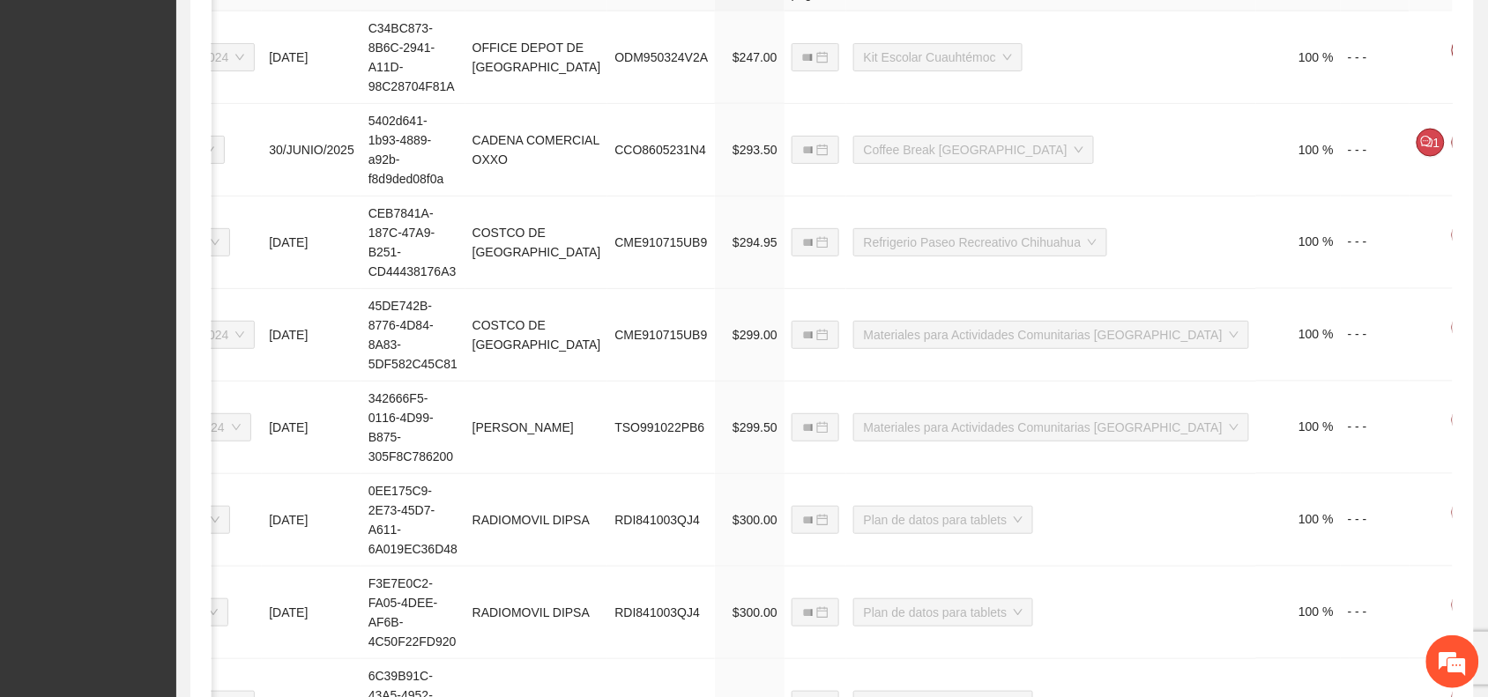
scroll to position [733, 0]
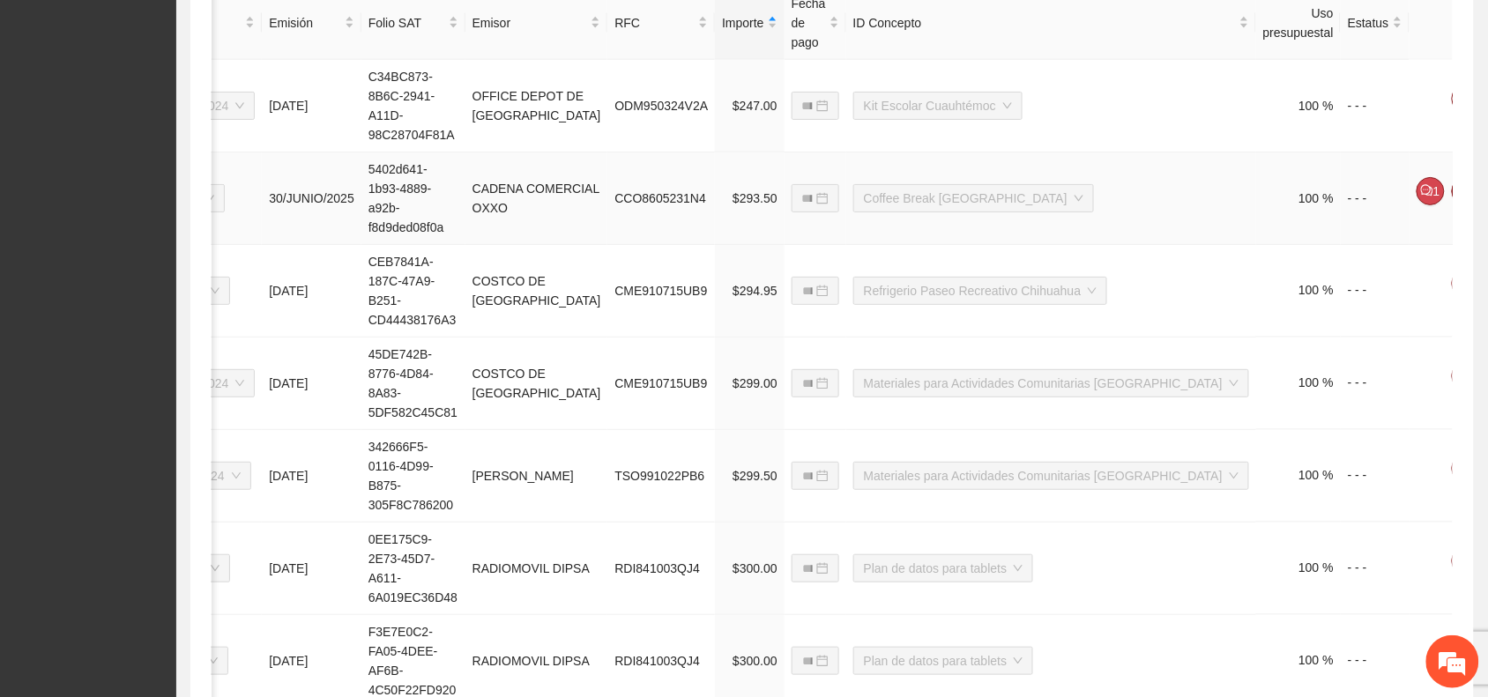
click at [1450, 142] on span "Eliminar" at bounding box center [1448, 136] width 45 height 19
